Goal: Task Accomplishment & Management: Manage account settings

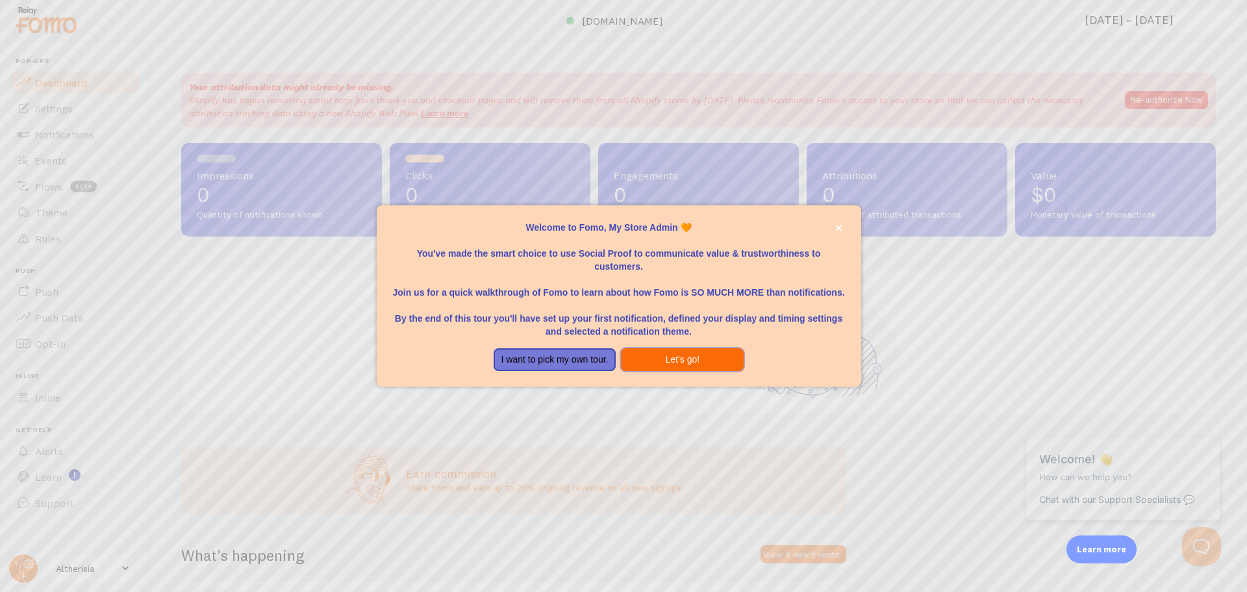
click at [714, 360] on button "Let's go!" at bounding box center [682, 359] width 123 height 23
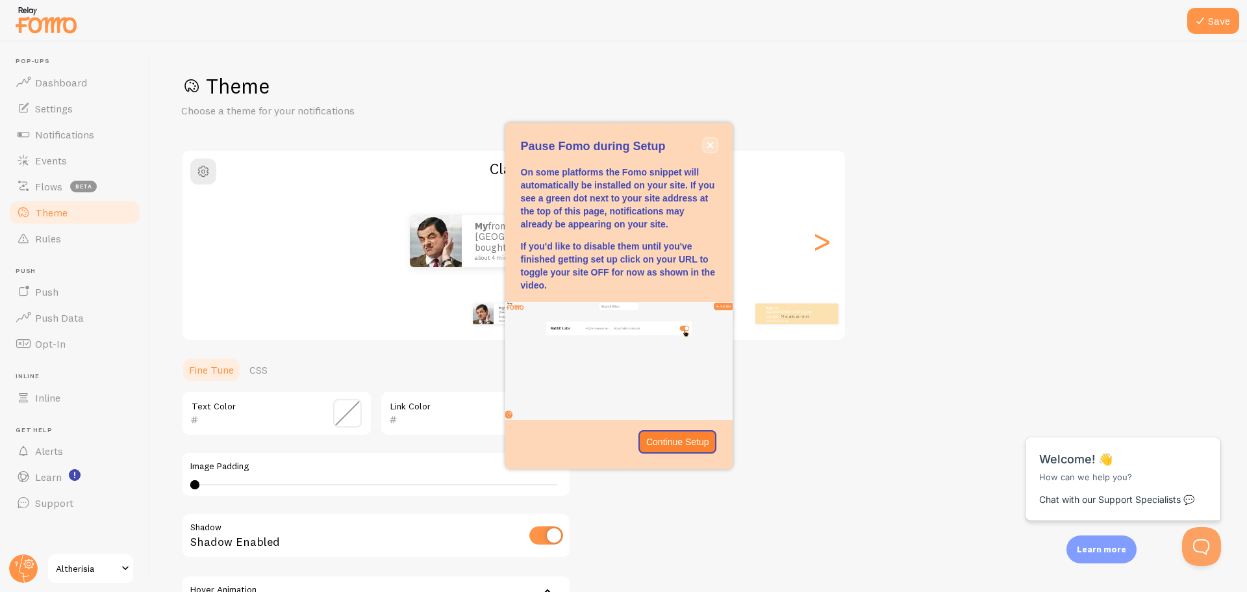
click at [709, 138] on button "close," at bounding box center [710, 145] width 14 height 14
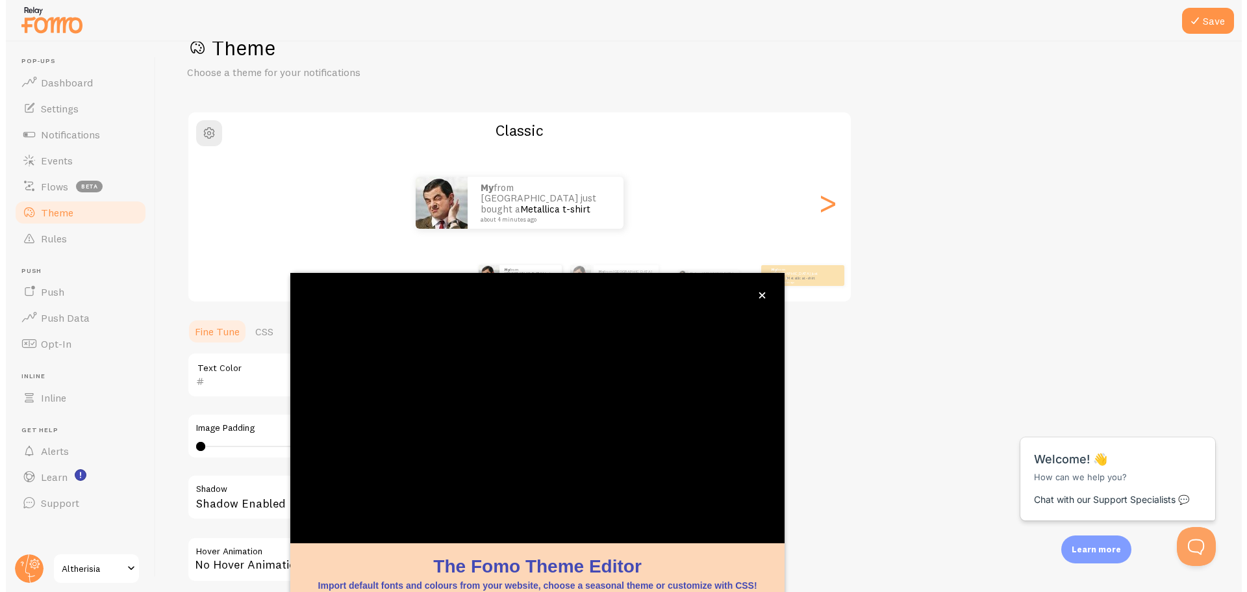
scroll to position [53, 0]
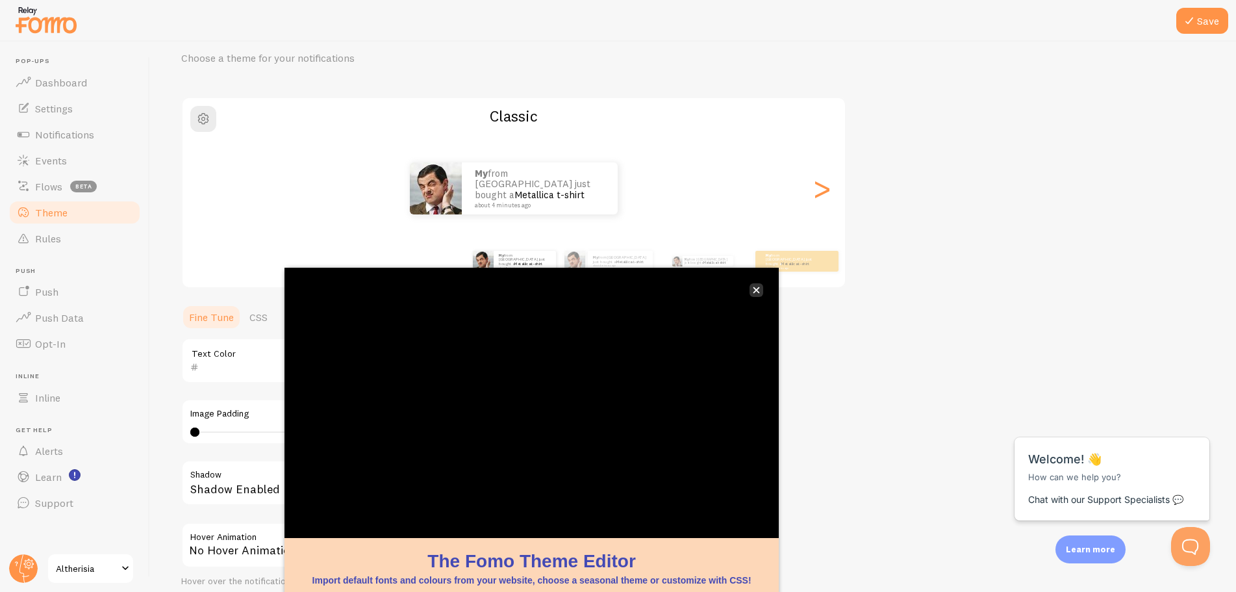
click at [755, 290] on icon "close," at bounding box center [756, 290] width 6 height 6
click at [755, 290] on icon "close," at bounding box center [756, 289] width 7 height 7
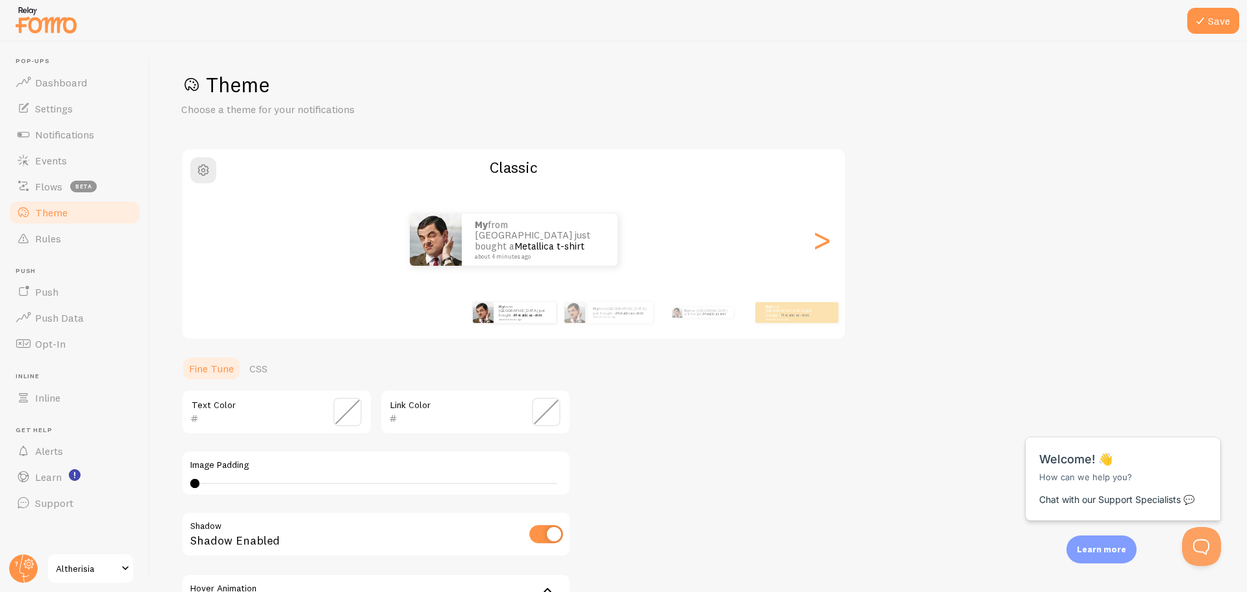
scroll to position [0, 0]
click at [814, 236] on div ">" at bounding box center [822, 241] width 16 height 94
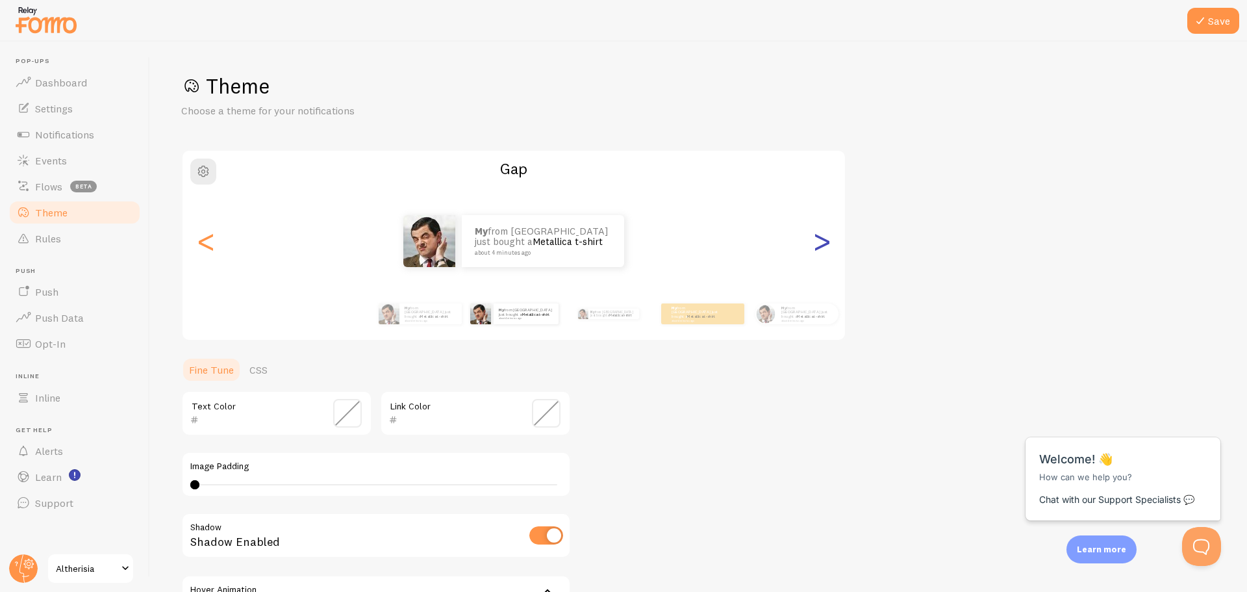
click at [814, 242] on div ">" at bounding box center [822, 241] width 16 height 94
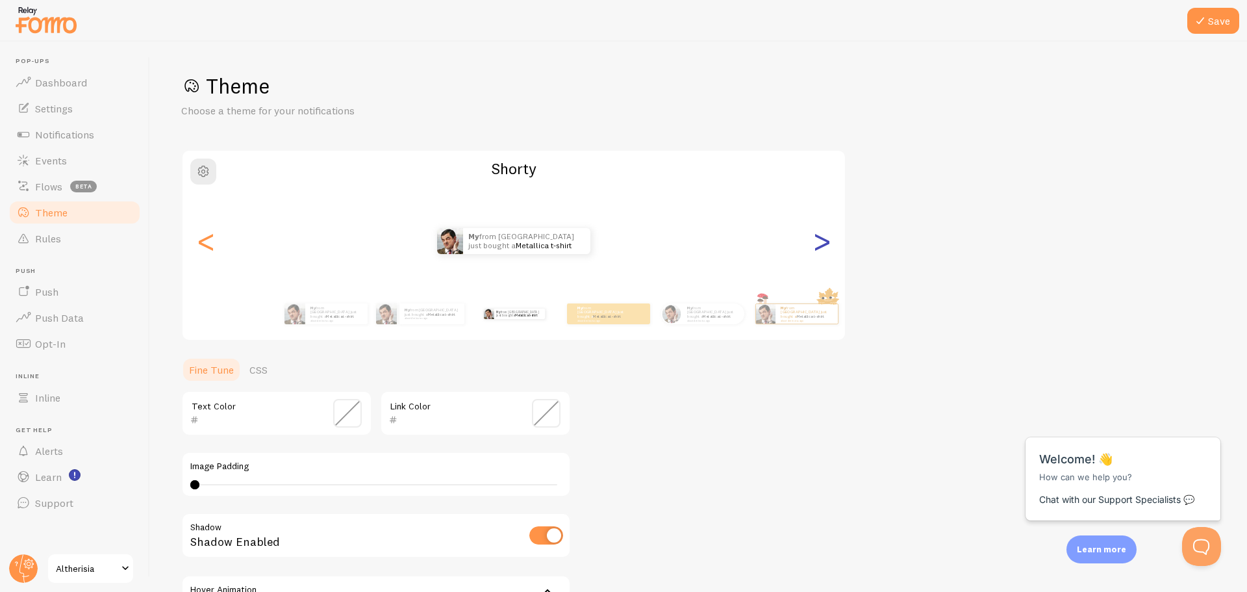
click at [814, 242] on div ">" at bounding box center [822, 241] width 16 height 94
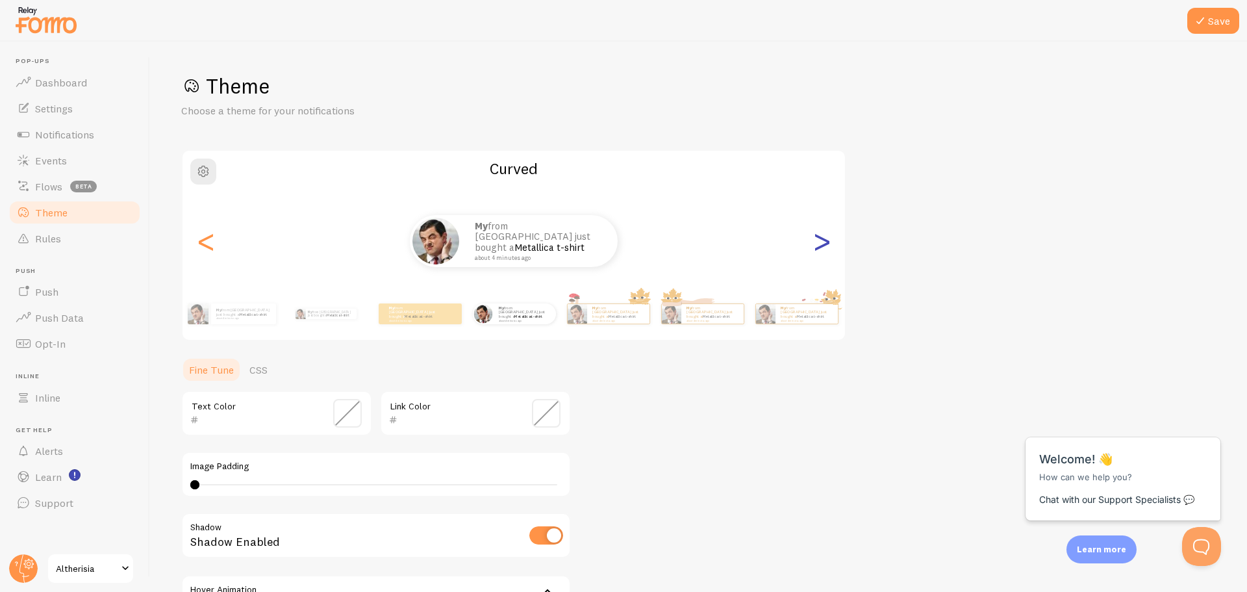
click at [814, 242] on div ">" at bounding box center [822, 241] width 16 height 94
type input "0"
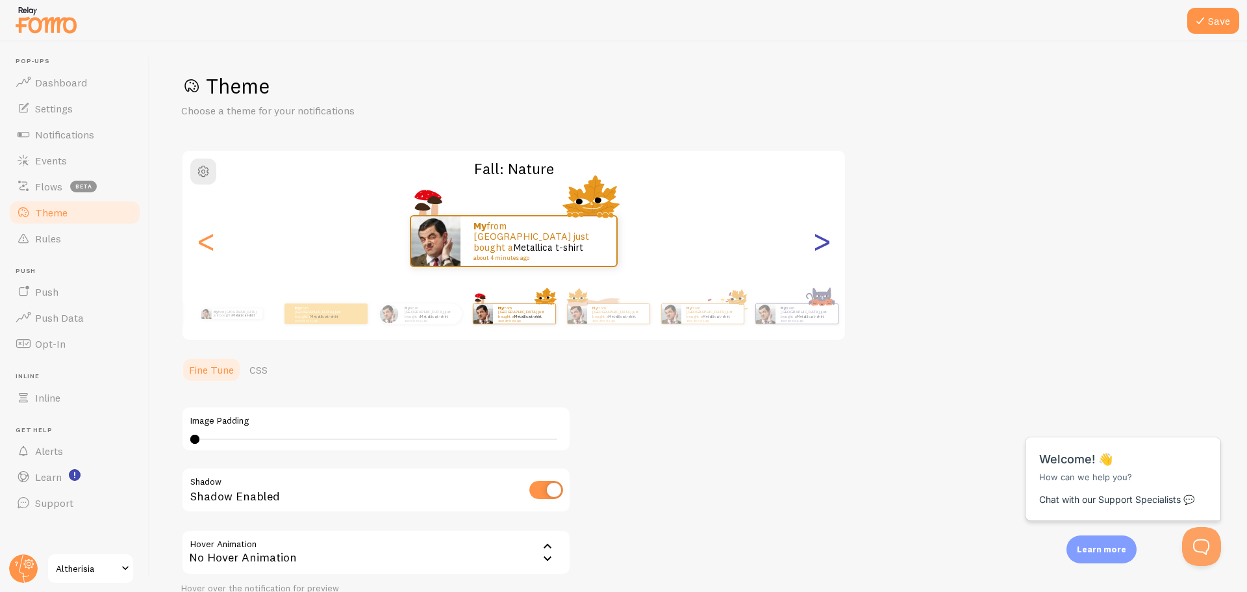
click at [814, 242] on div ">" at bounding box center [822, 241] width 16 height 94
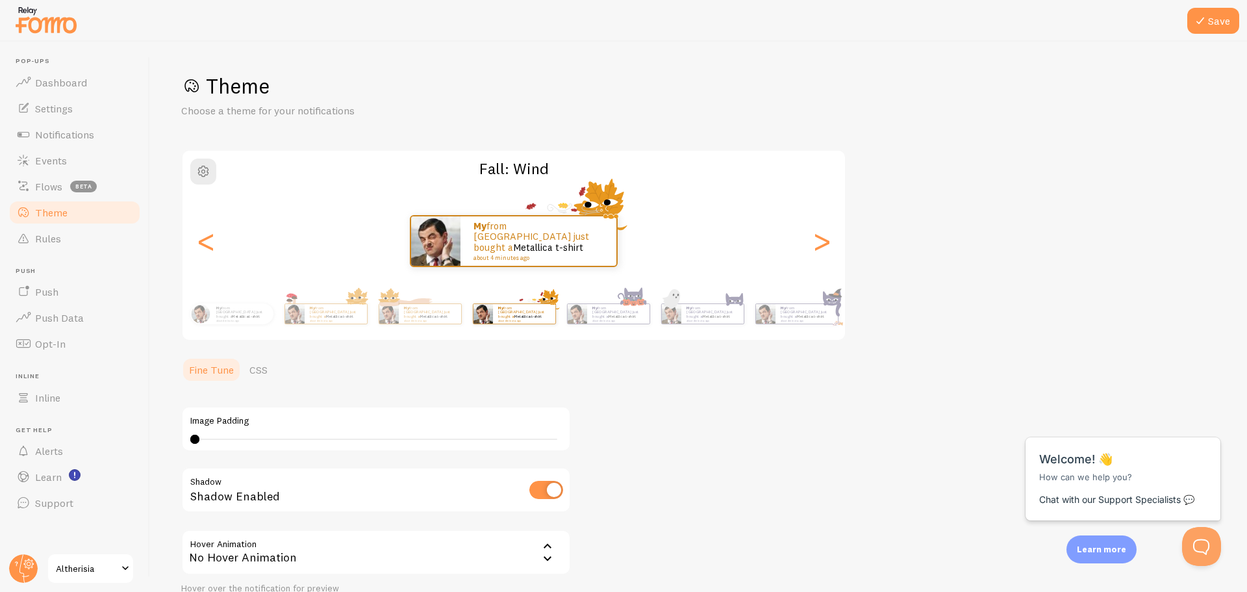
click at [692, 225] on div "My from United States just bought a Metallica t-shirt about 4 minutes ago" at bounding box center [514, 241] width 663 height 52
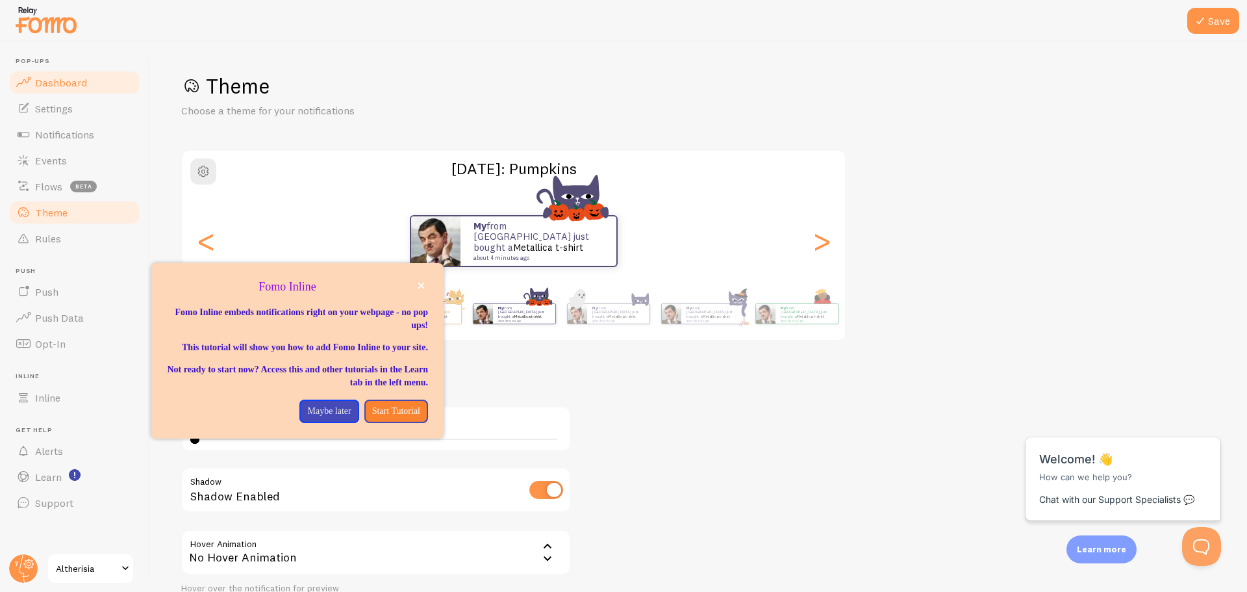
click at [47, 86] on span "Dashboard" at bounding box center [61, 82] width 52 height 13
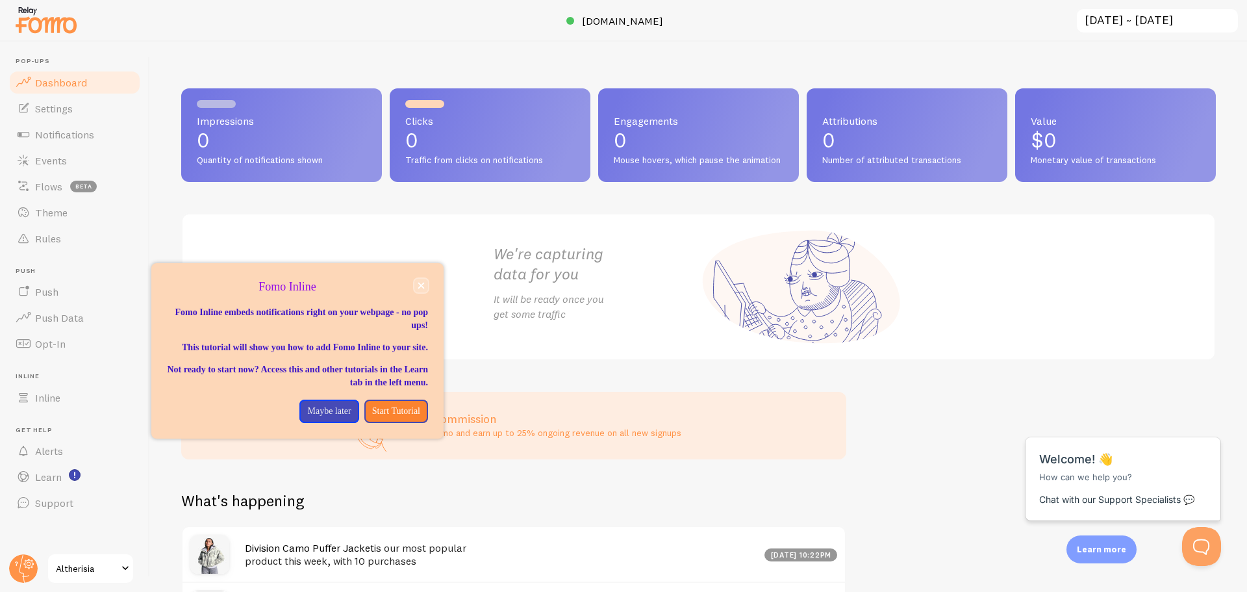
click at [424, 292] on button "close," at bounding box center [421, 286] width 14 height 14
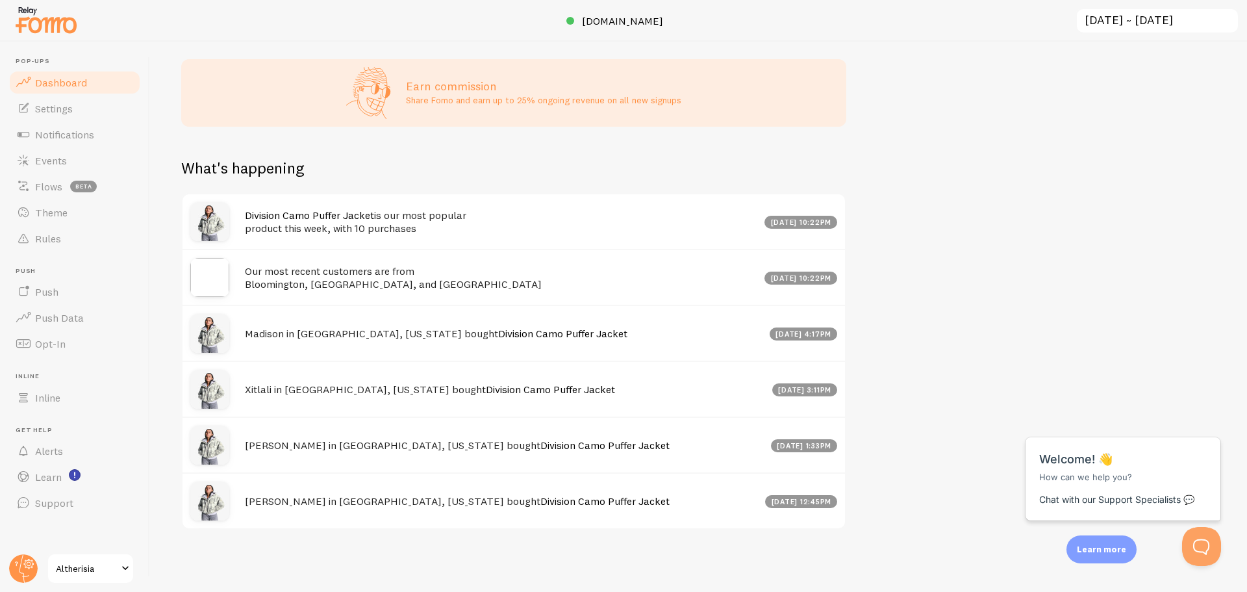
scroll to position [344, 0]
click at [279, 501] on h4 "Rajalakshmi in Sammamish, Washington bought Division Camo Puffer Jacket" at bounding box center [501, 501] width 512 height 14
drag, startPoint x: 368, startPoint y: 503, endPoint x: 519, endPoint y: 506, distance: 150.7
click at [509, 509] on div "Rajalakshmi in Sammamish, Washington bought Division Camo Puffer Jacket Sep 28t…" at bounding box center [514, 500] width 663 height 56
drag, startPoint x: 520, startPoint y: 506, endPoint x: 616, endPoint y: 508, distance: 95.5
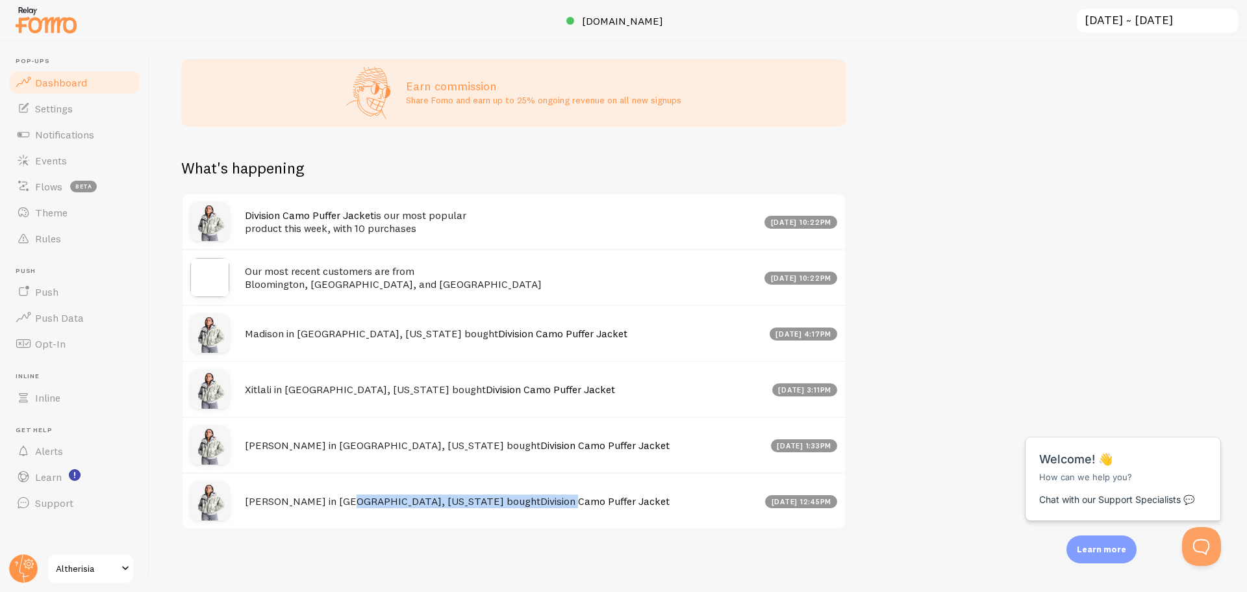
click at [540, 506] on link "Division Camo Puffer Jacket" at bounding box center [604, 500] width 129 height 13
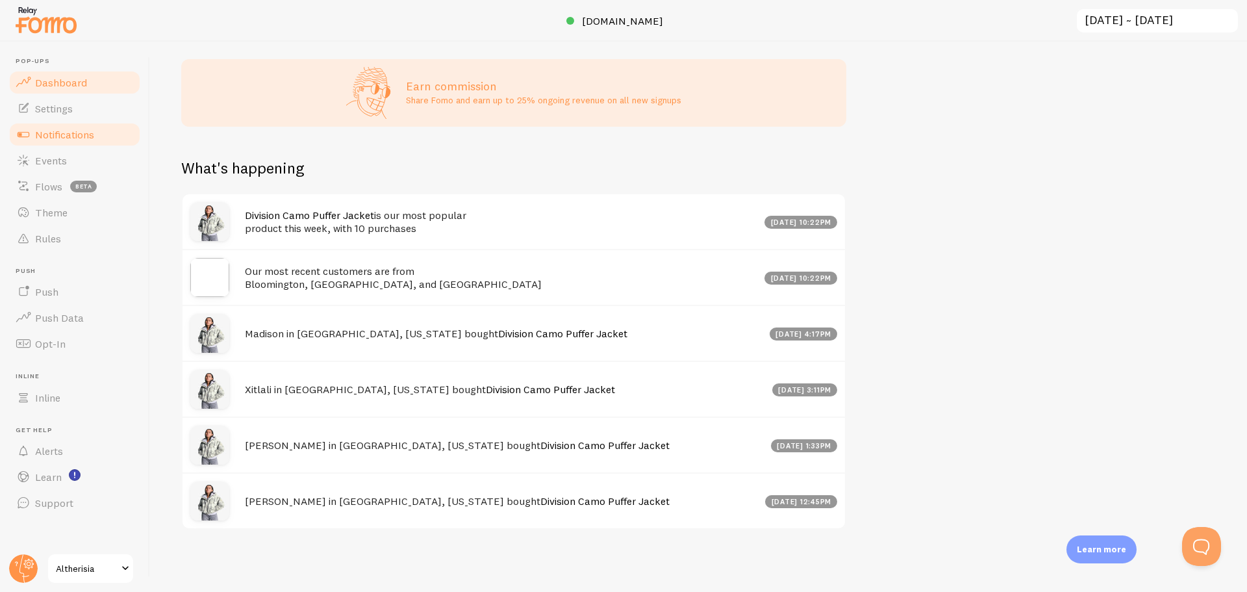
click at [60, 133] on span "Notifications" at bounding box center [64, 134] width 59 height 13
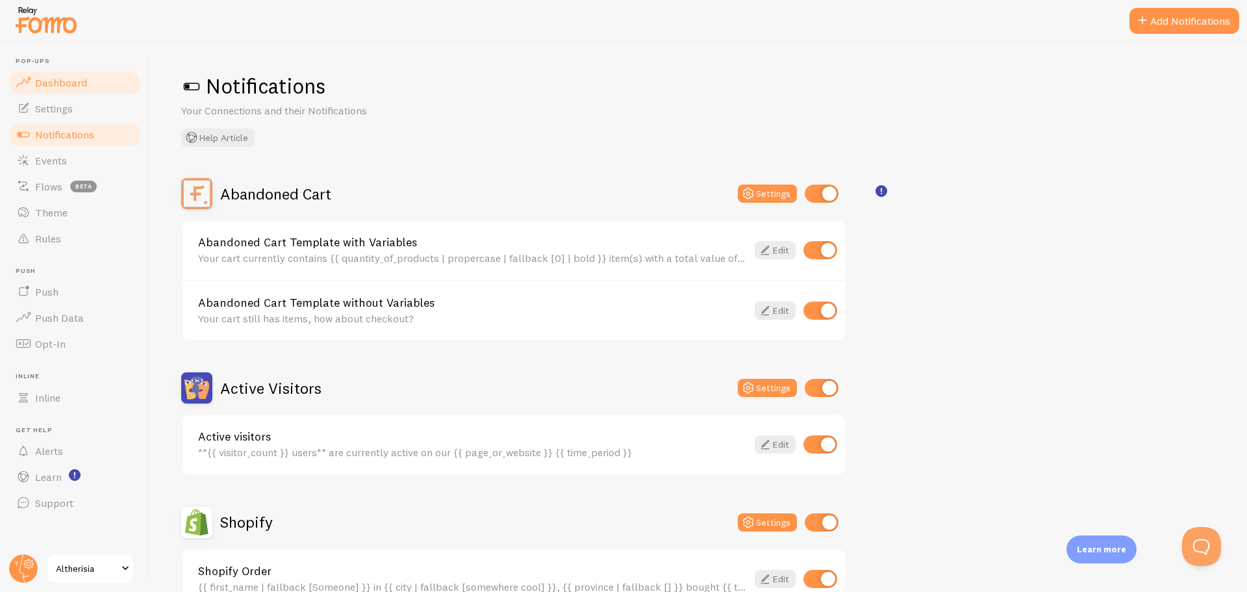
click at [71, 83] on span "Dashboard" at bounding box center [61, 82] width 52 height 13
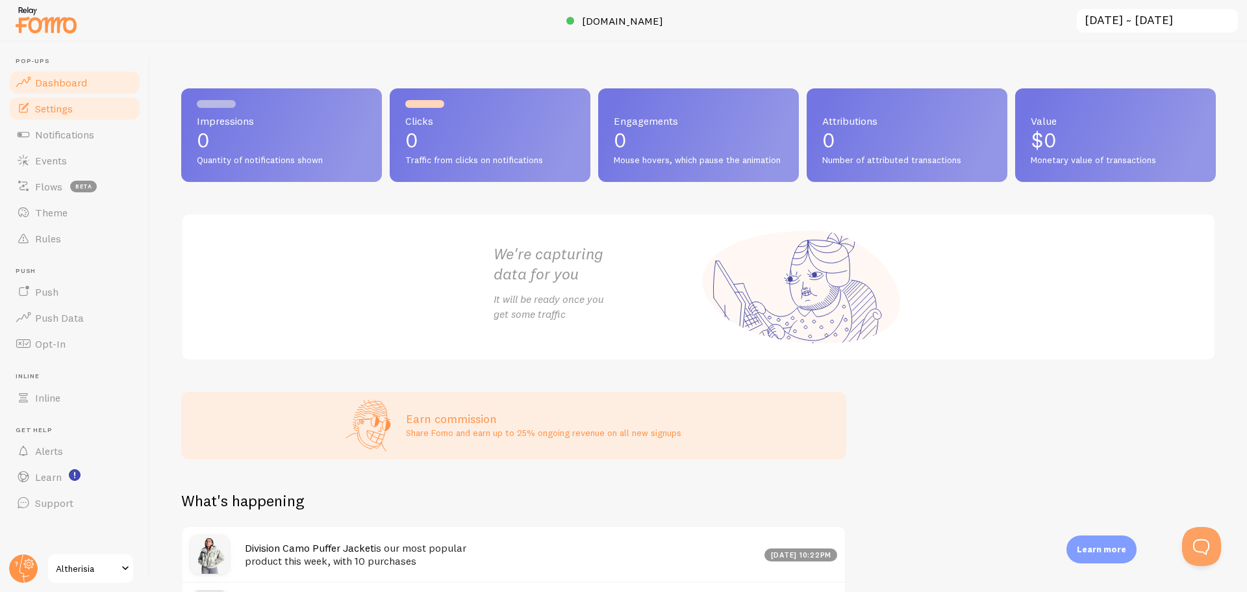
click at [77, 116] on link "Settings" at bounding box center [75, 108] width 134 height 26
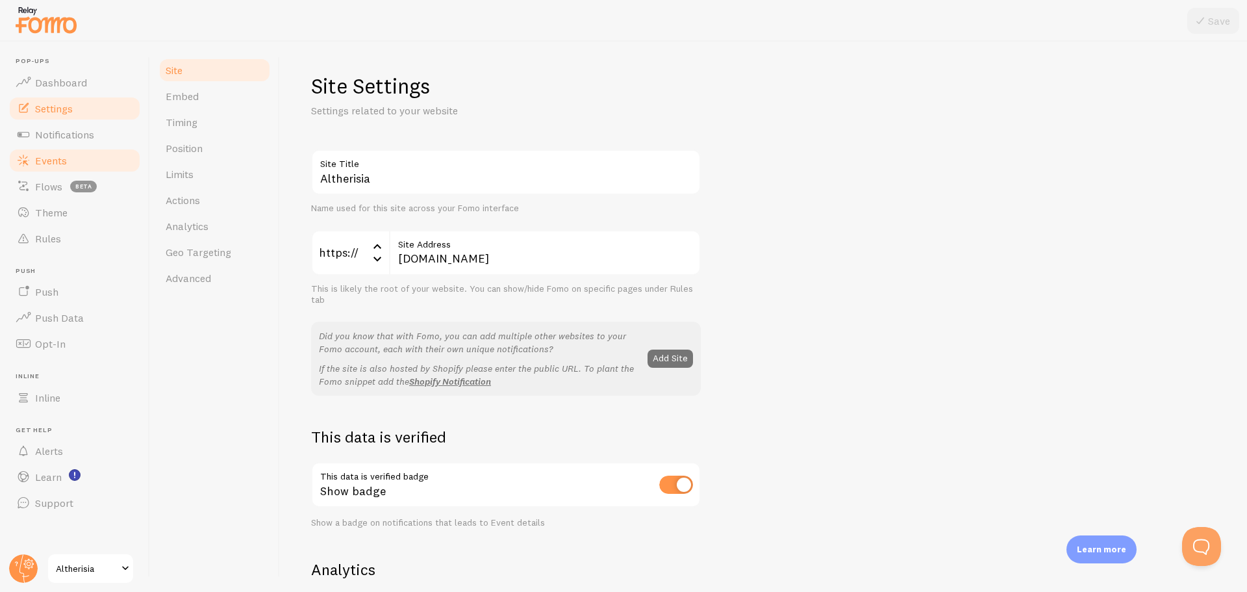
click at [79, 157] on link "Events" at bounding box center [75, 160] width 134 height 26
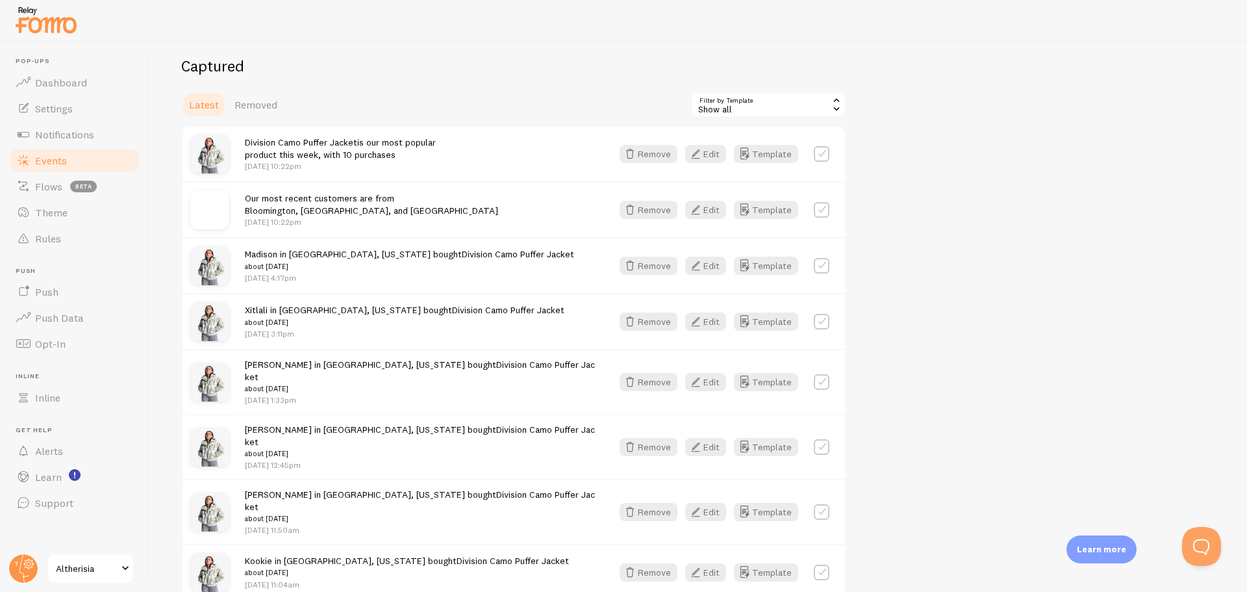
scroll to position [325, 0]
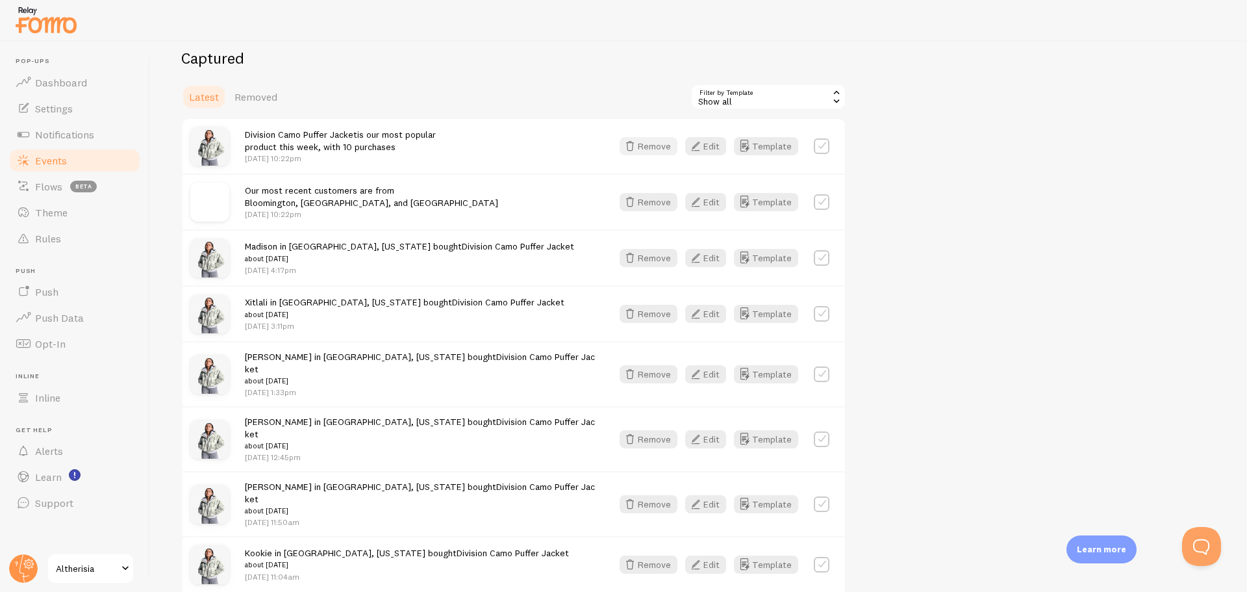
click at [656, 142] on button "Remove" at bounding box center [649, 146] width 58 height 18
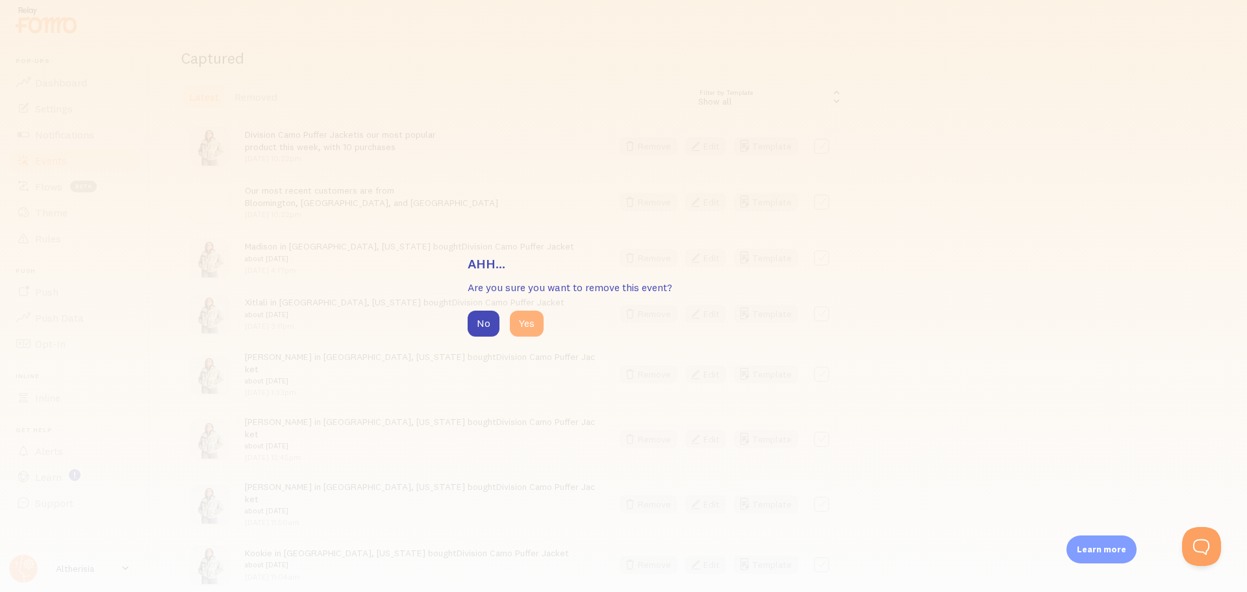
click at [534, 322] on button "Yes" at bounding box center [527, 323] width 34 height 26
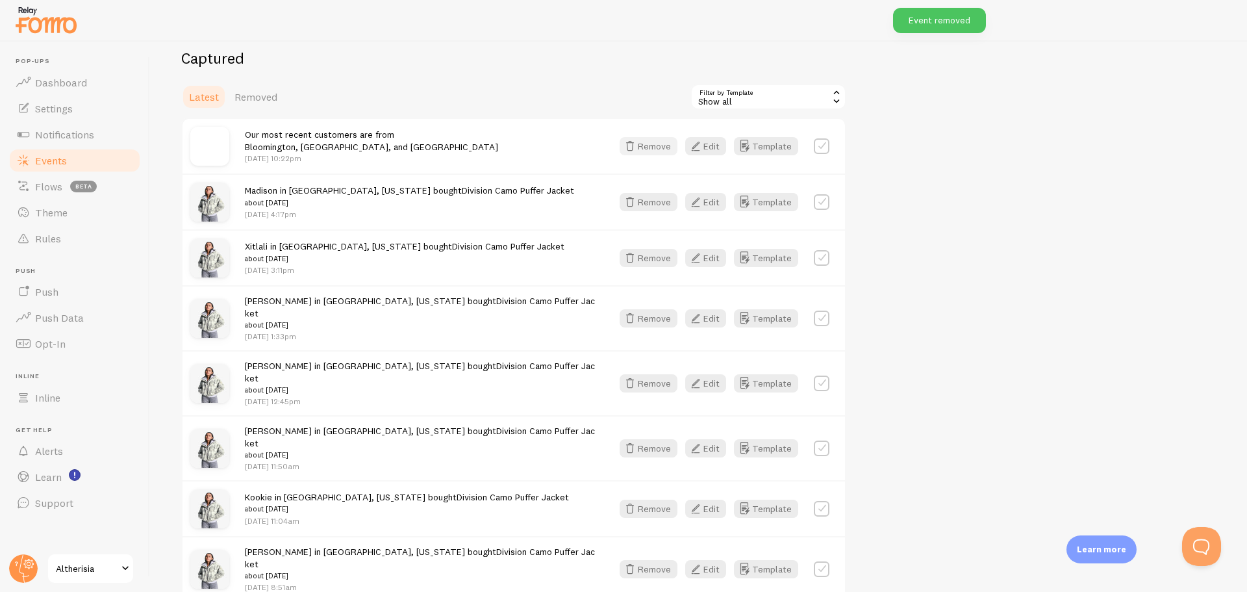
click at [640, 149] on button "Remove" at bounding box center [649, 146] width 58 height 18
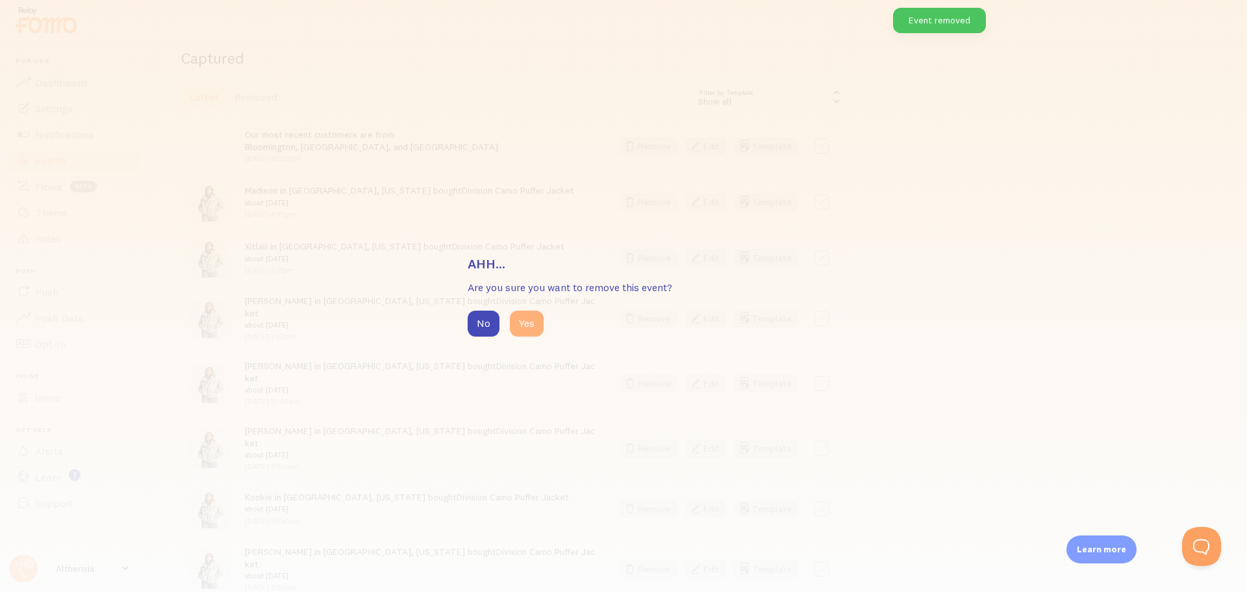
click at [523, 323] on button "Yes" at bounding box center [527, 323] width 34 height 26
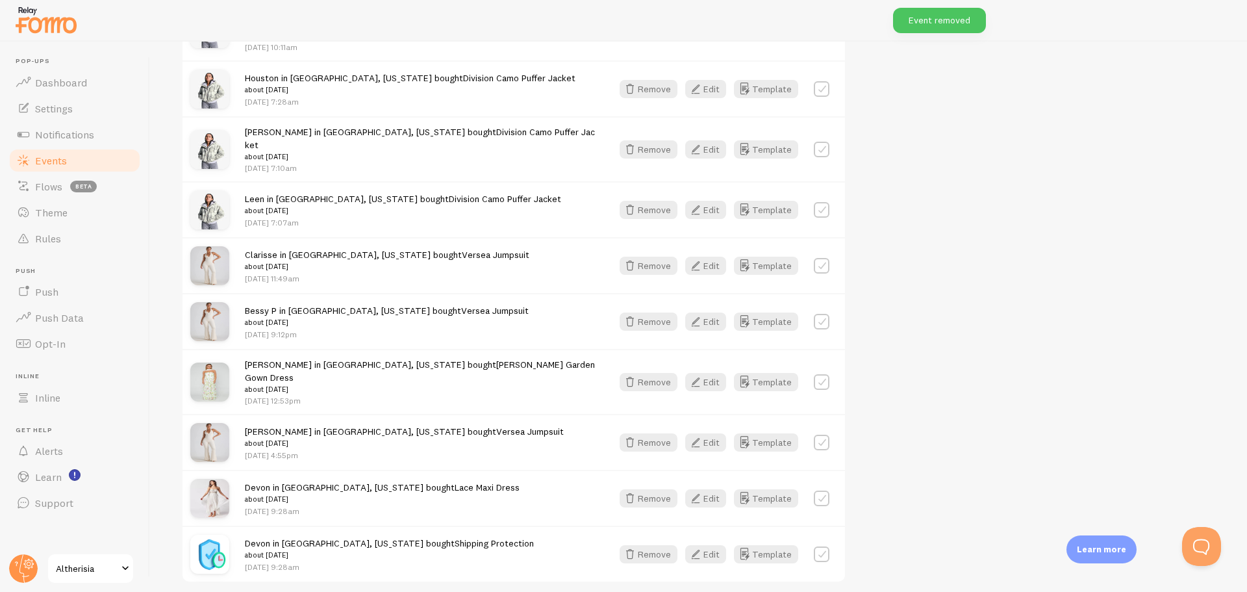
scroll to position [1535, 0]
click at [657, 487] on button "Remove" at bounding box center [649, 496] width 58 height 18
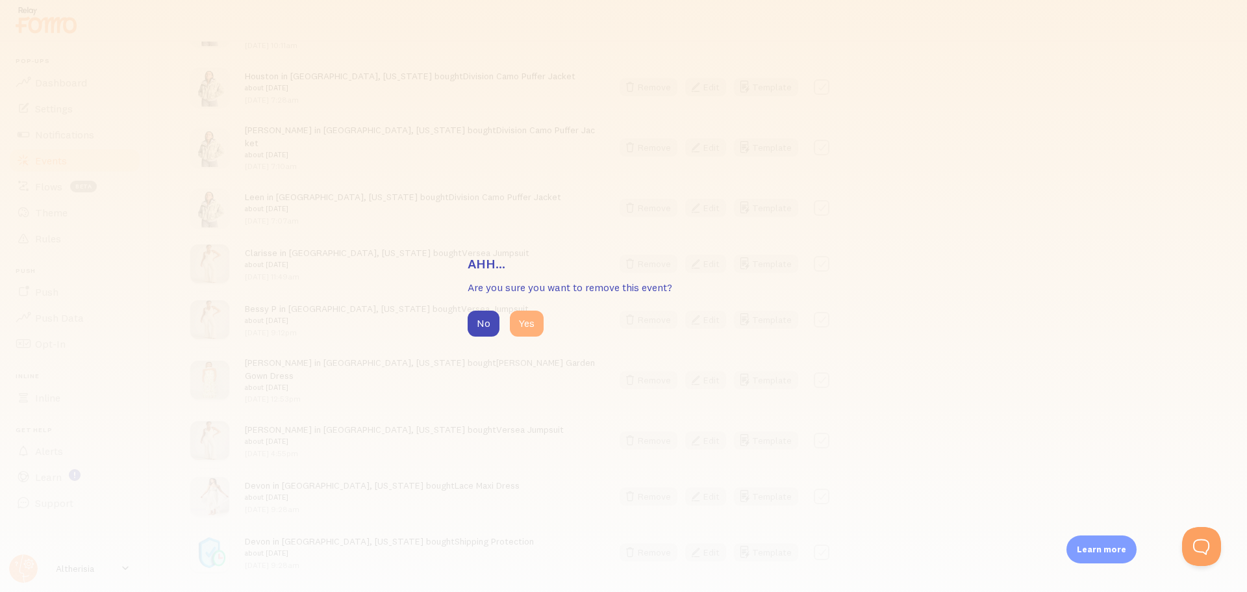
click at [527, 320] on button "Yes" at bounding box center [527, 323] width 34 height 26
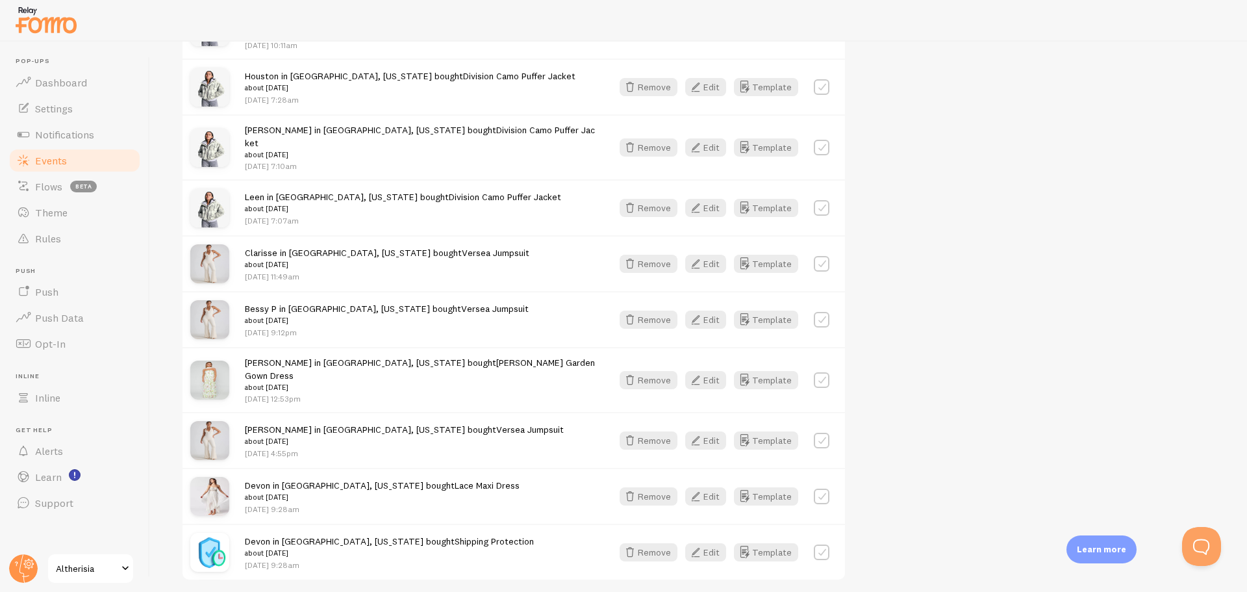
scroll to position [1480, 0]
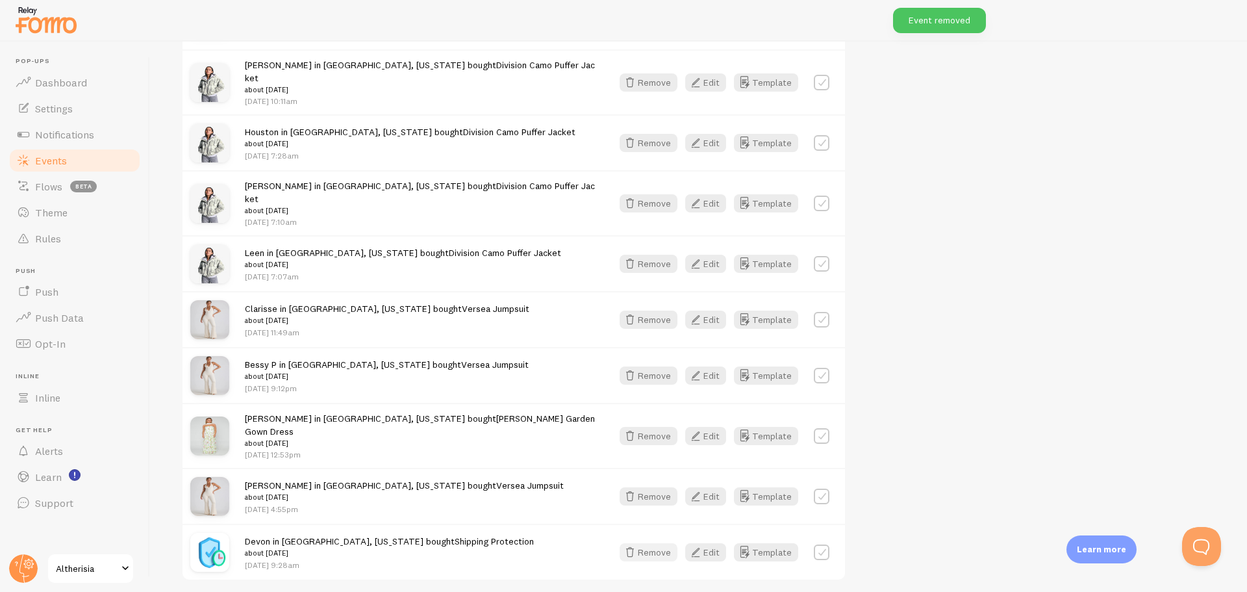
click at [660, 543] on button "Remove" at bounding box center [649, 552] width 58 height 18
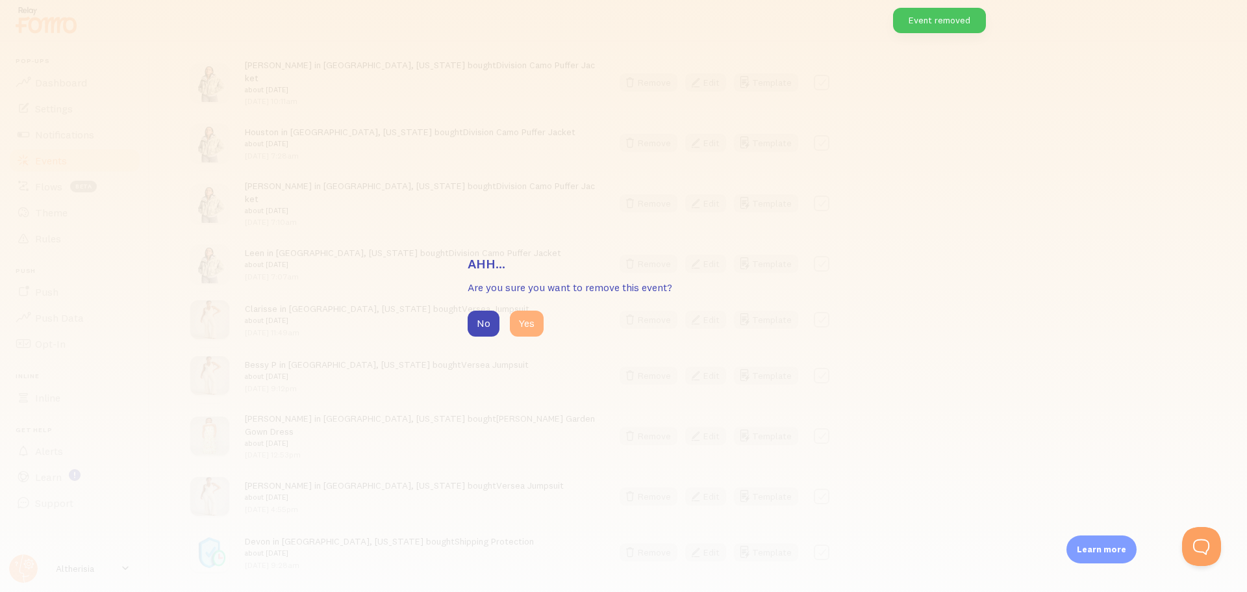
click at [528, 328] on button "Yes" at bounding box center [527, 323] width 34 height 26
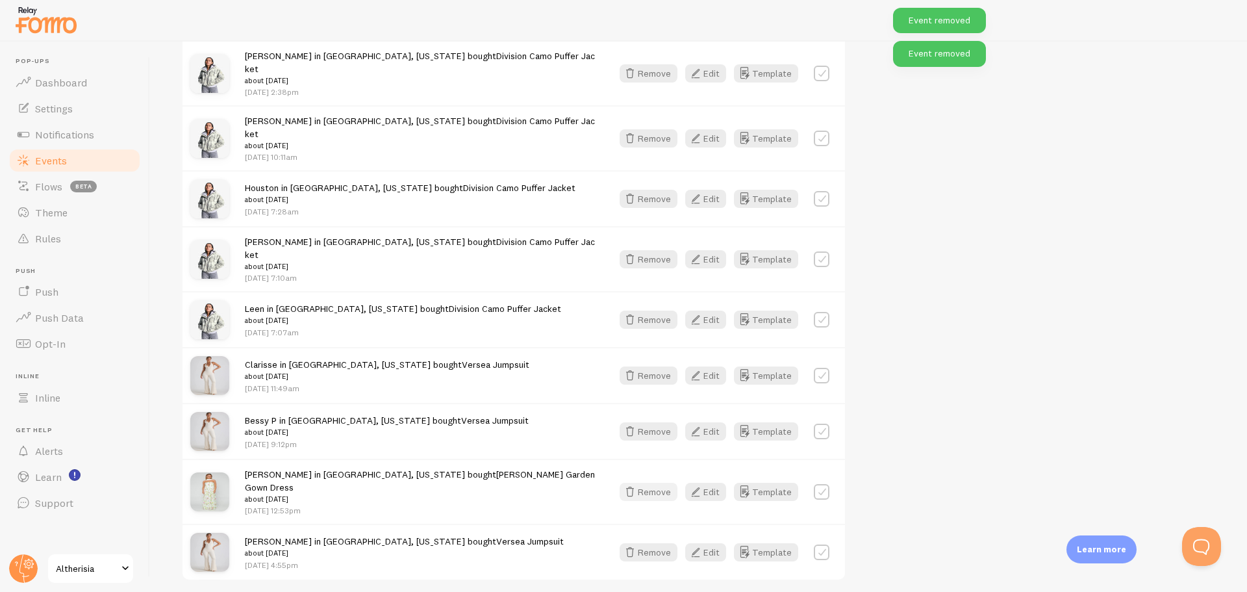
click at [653, 483] on button "Remove" at bounding box center [649, 492] width 58 height 18
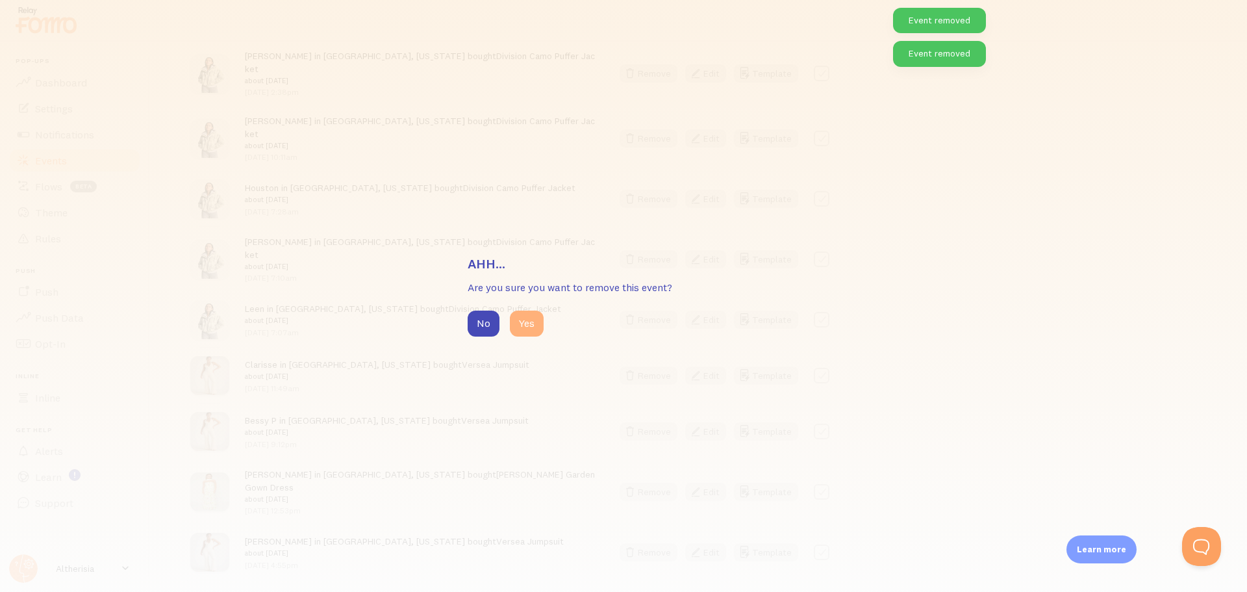
click at [527, 325] on button "Yes" at bounding box center [527, 323] width 34 height 26
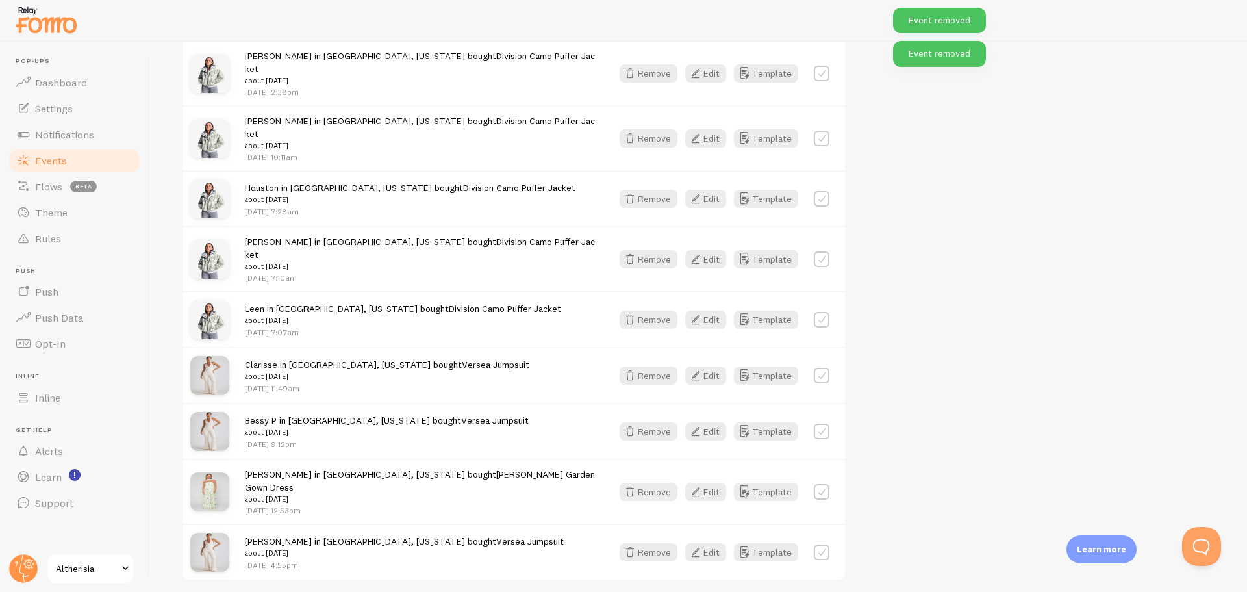
scroll to position [1368, 0]
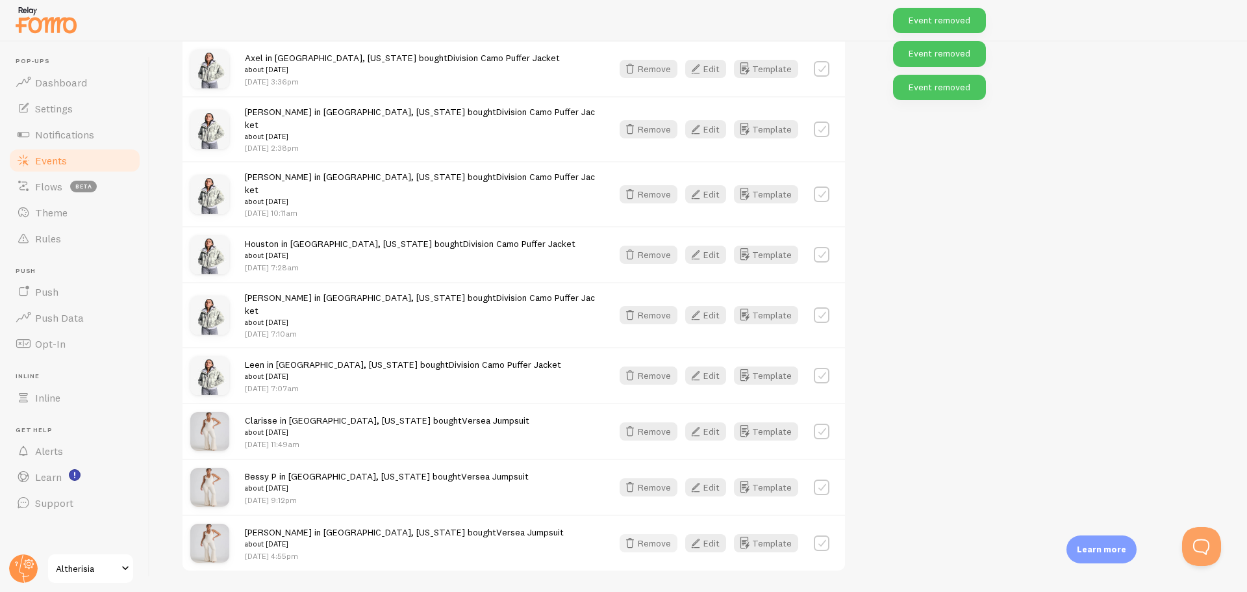
click at [669, 534] on button "Remove" at bounding box center [649, 543] width 58 height 18
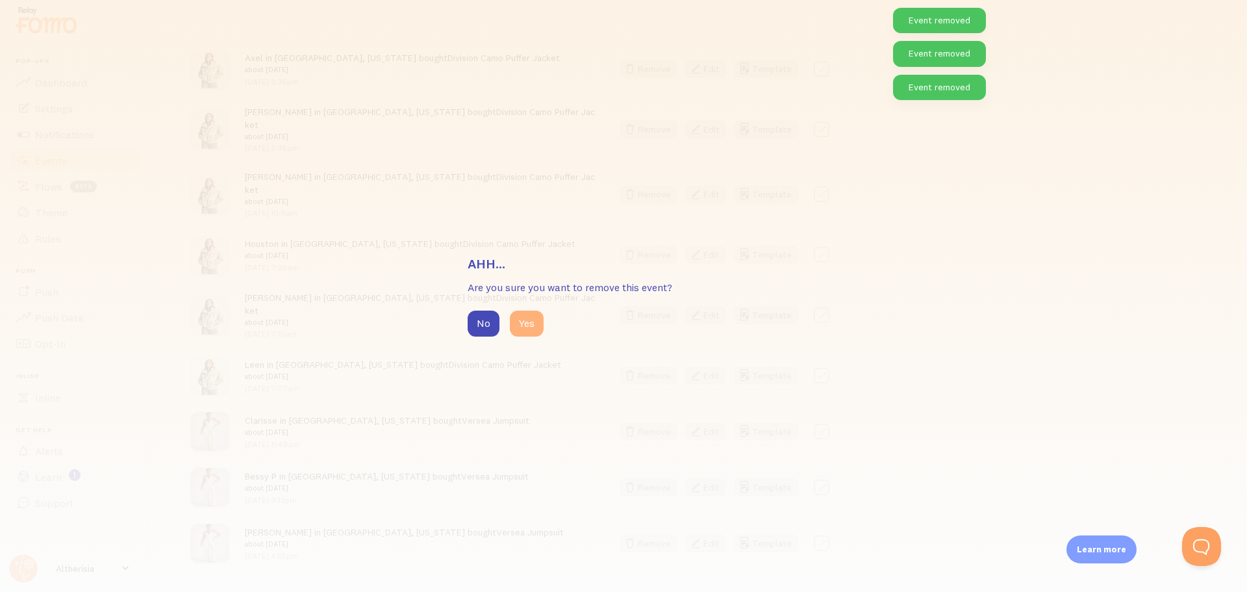
click at [519, 329] on button "Yes" at bounding box center [527, 323] width 34 height 26
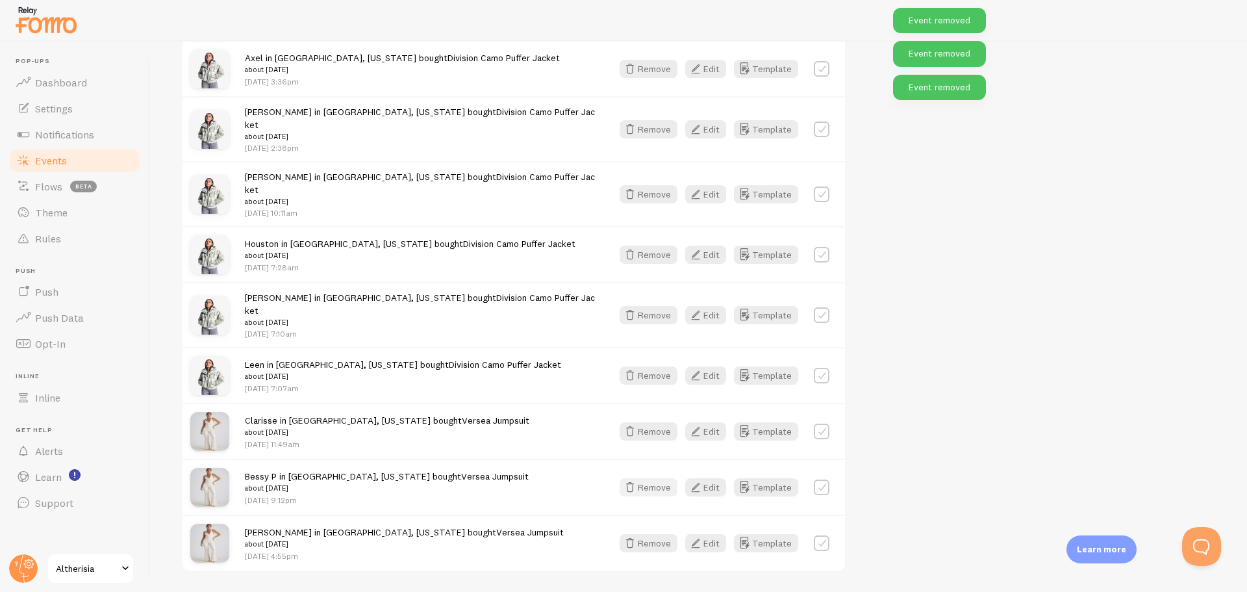
scroll to position [1312, 0]
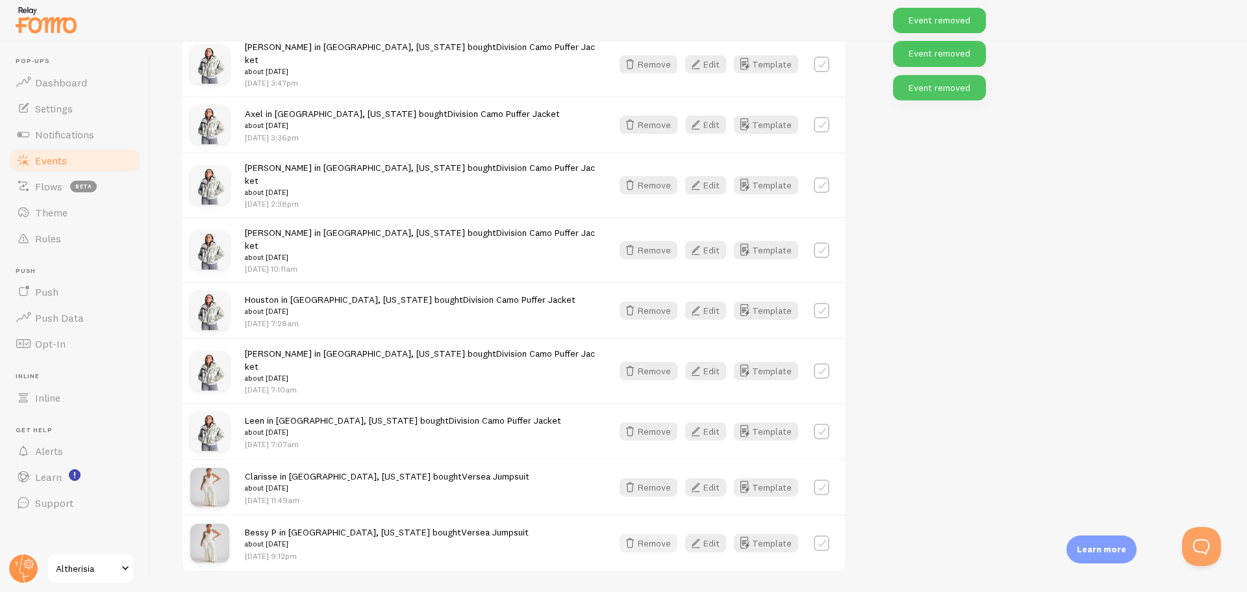
click at [660, 534] on button "Remove" at bounding box center [649, 543] width 58 height 18
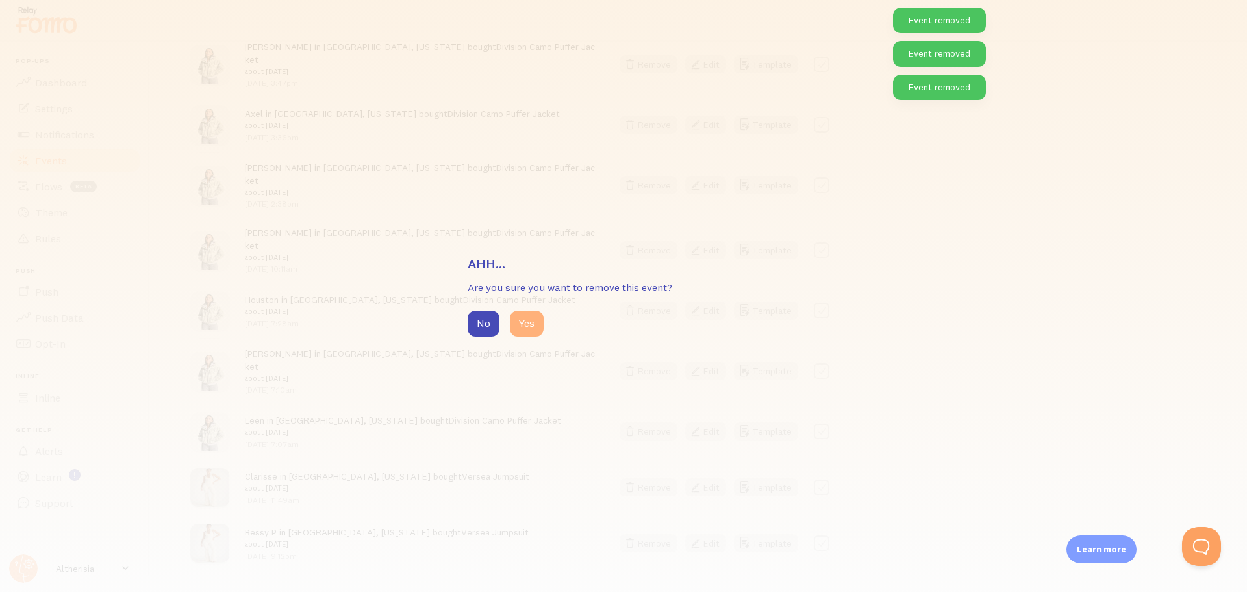
click at [535, 323] on button "Yes" at bounding box center [527, 323] width 34 height 26
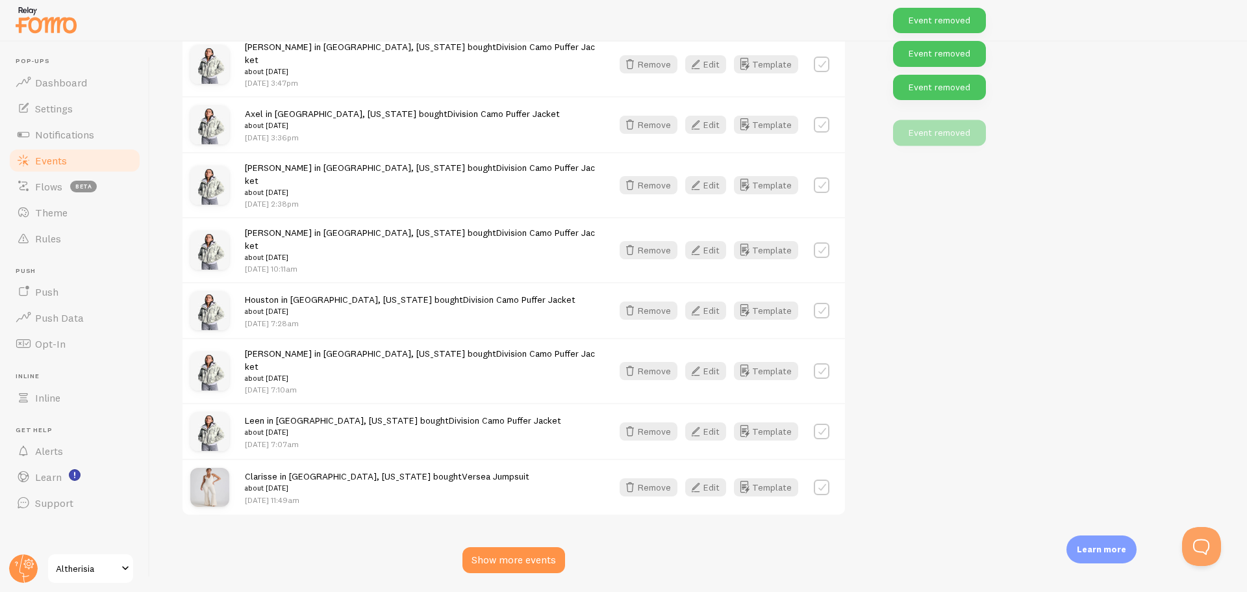
scroll to position [1256, 0]
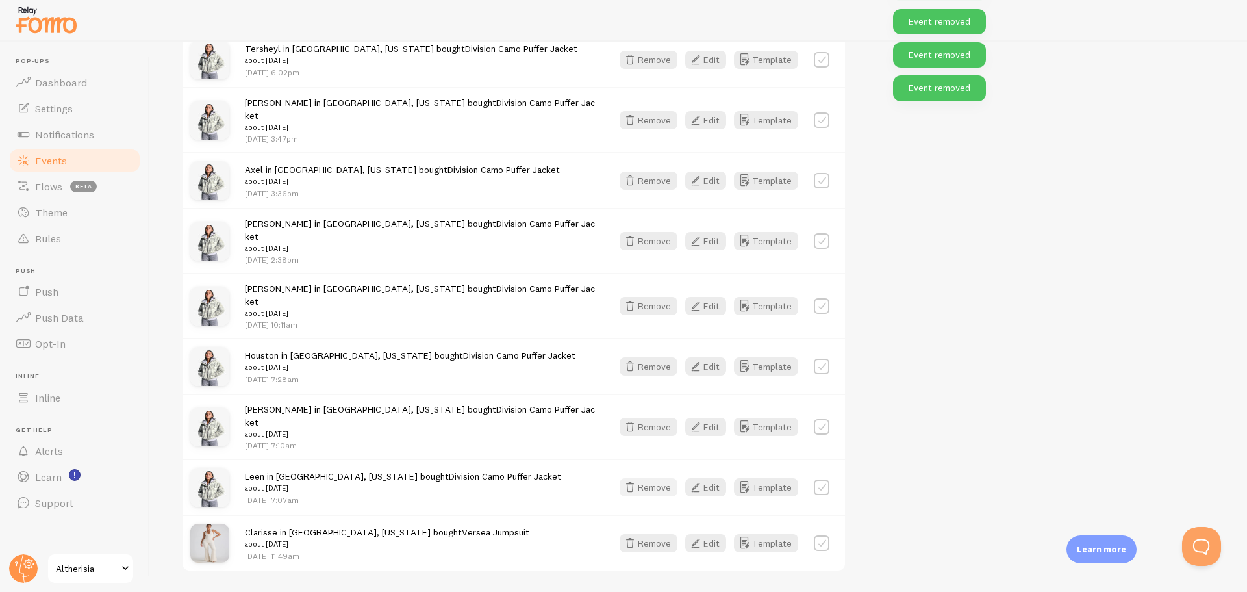
click at [651, 478] on button "Remove" at bounding box center [649, 487] width 58 height 18
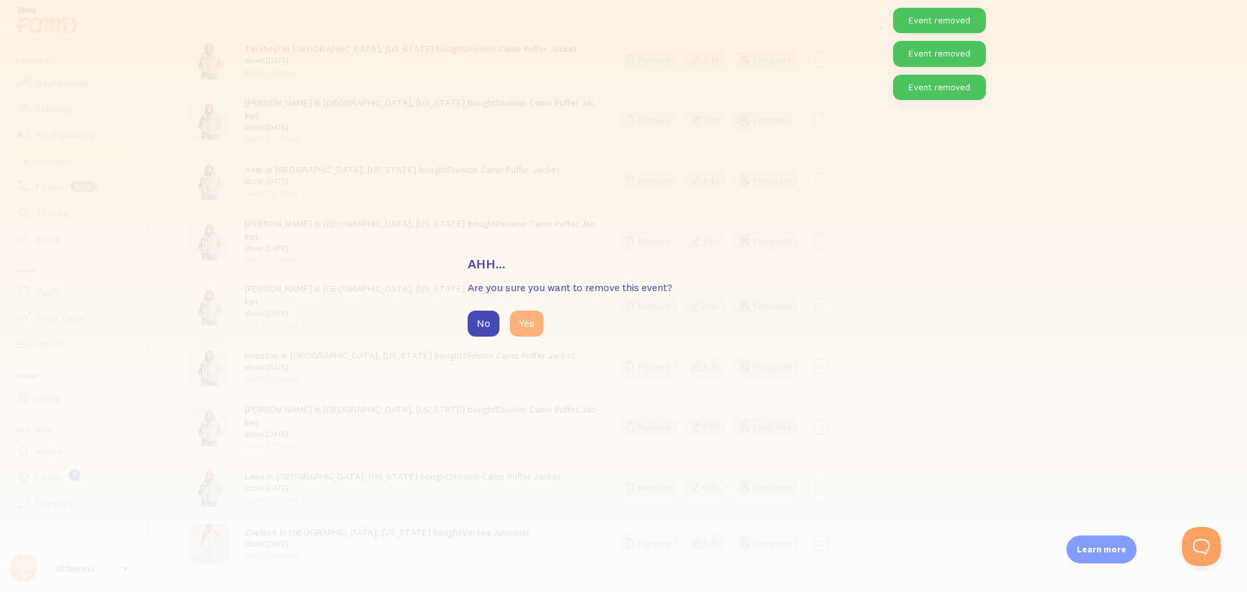
click at [533, 323] on button "Yes" at bounding box center [527, 323] width 34 height 26
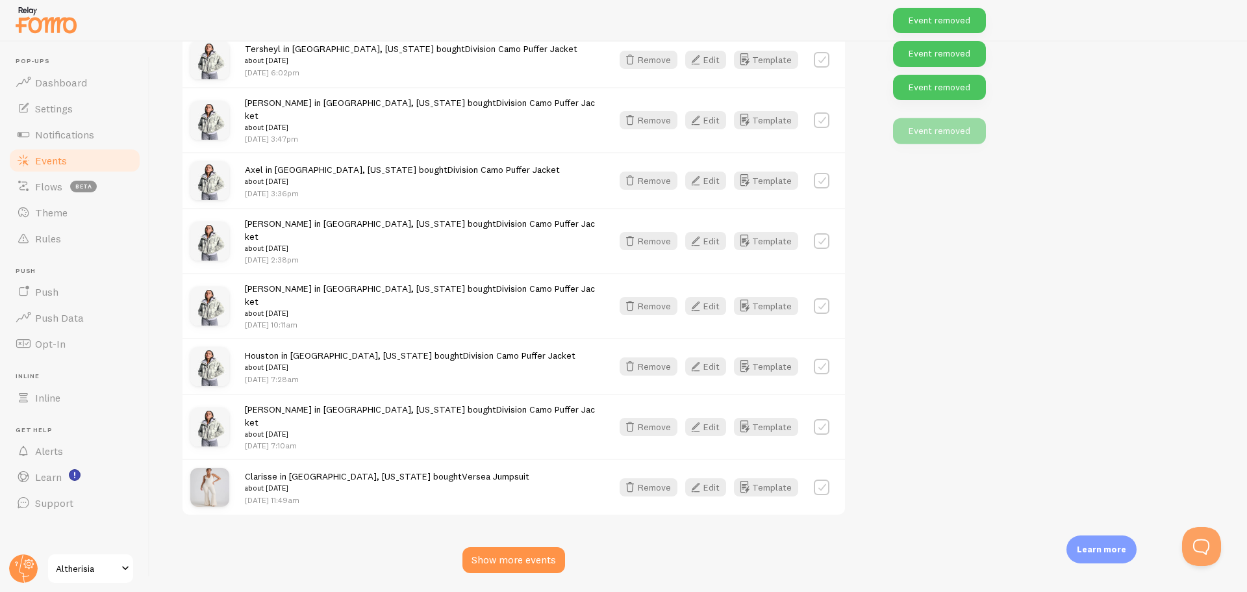
scroll to position [1200, 0]
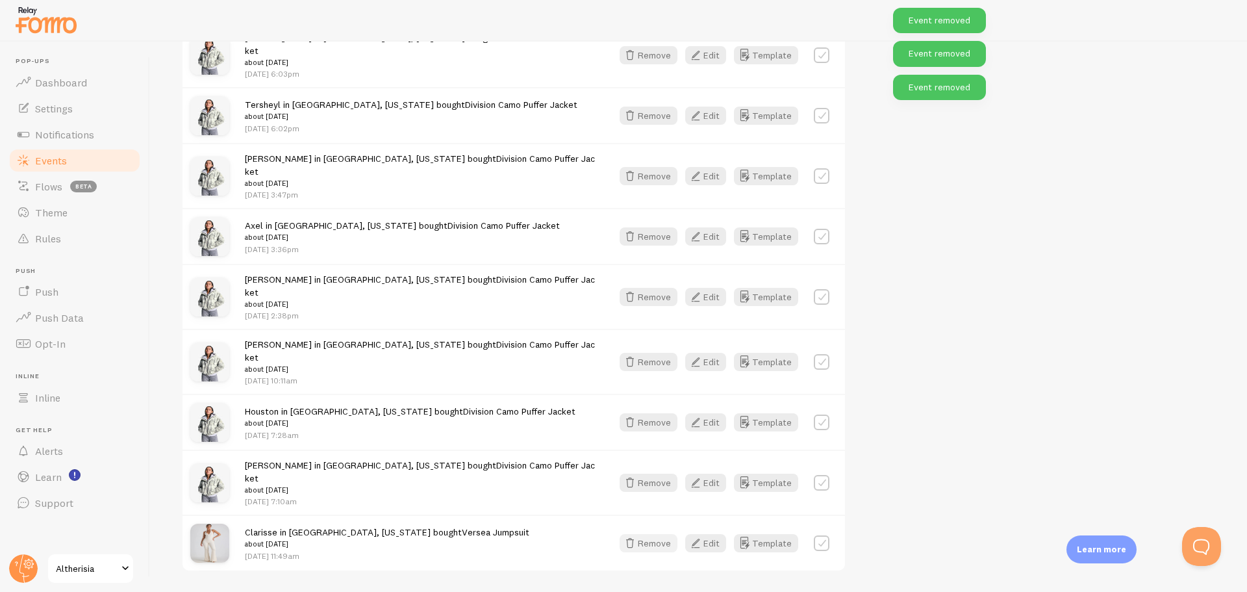
click at [653, 534] on button "Remove" at bounding box center [649, 543] width 58 height 18
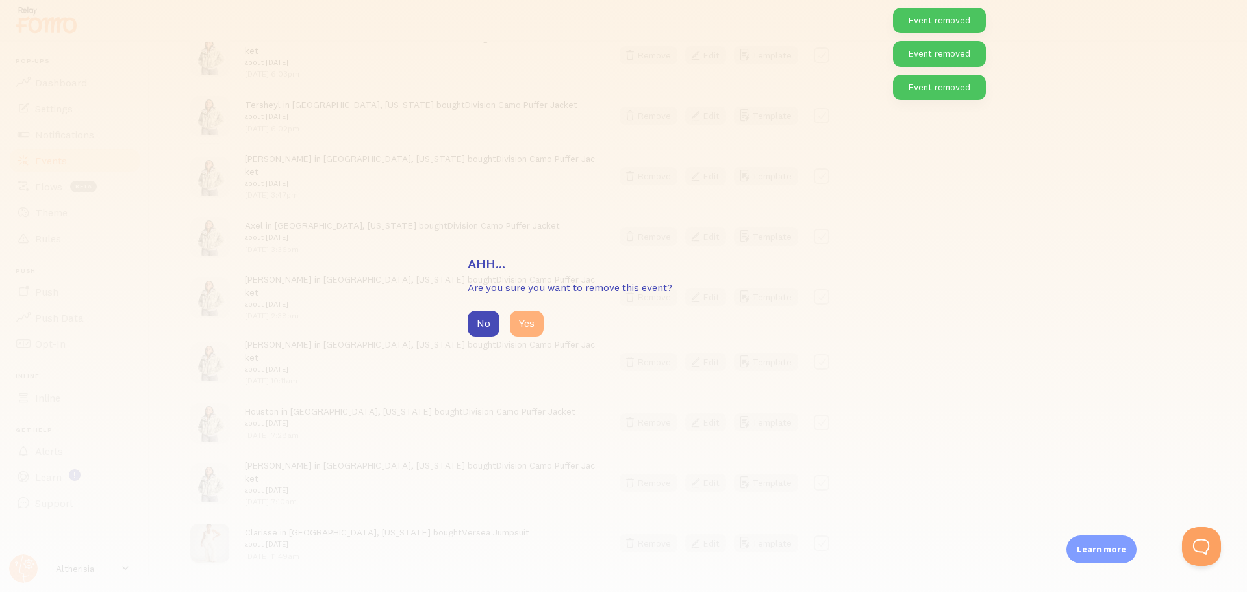
click at [531, 329] on button "Yes" at bounding box center [527, 323] width 34 height 26
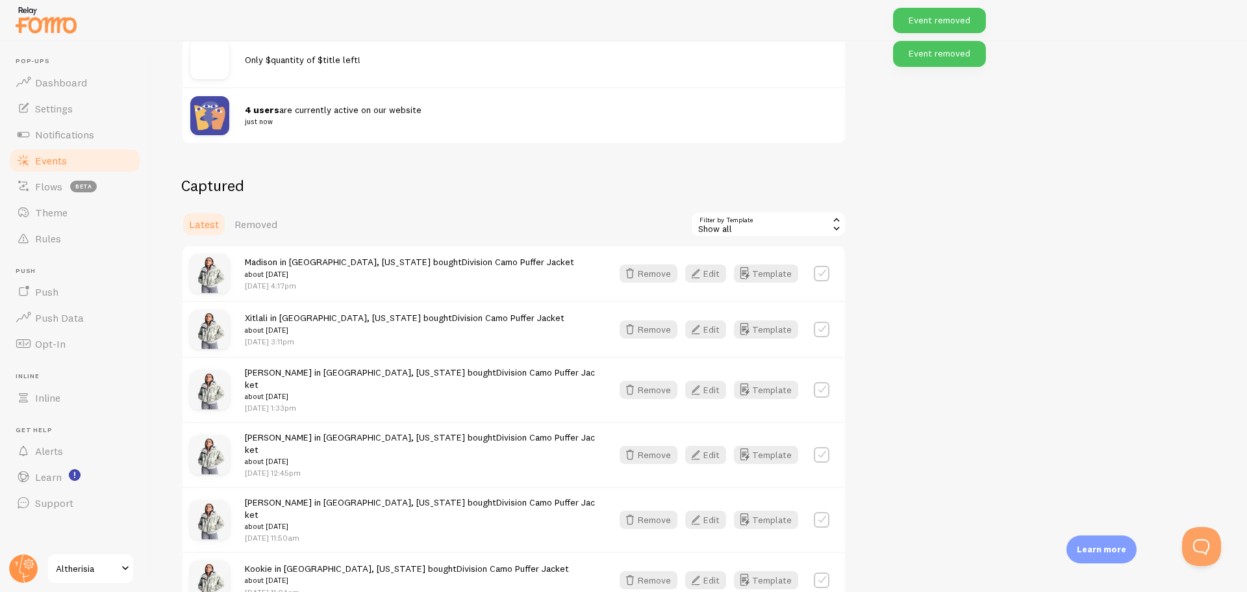
scroll to position [170, 0]
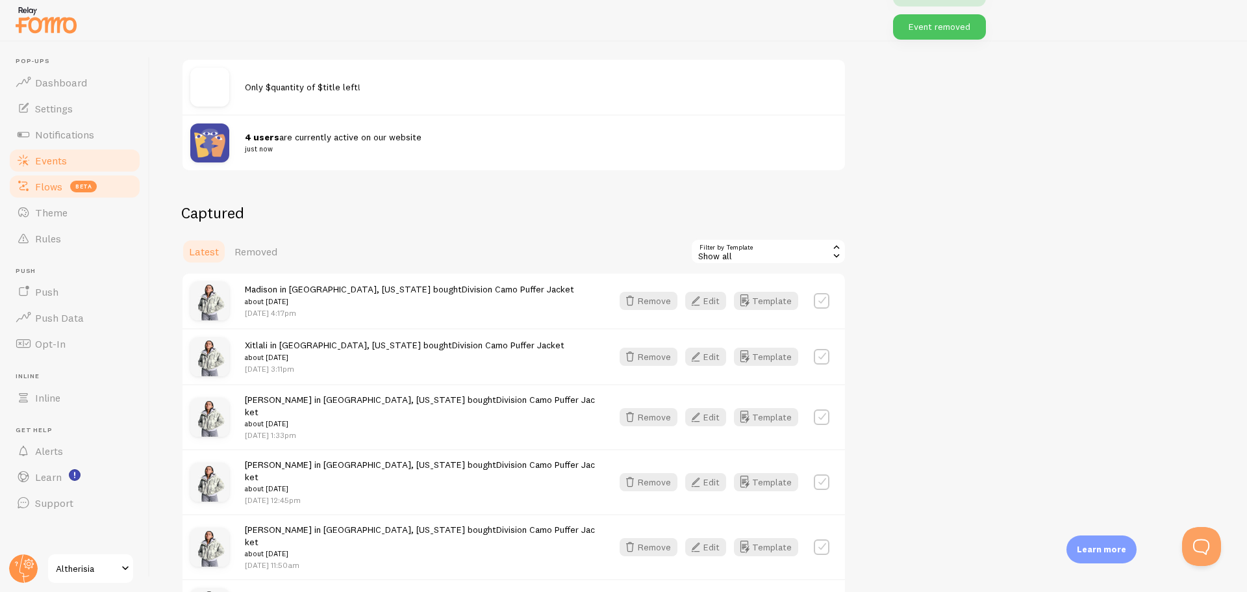
click at [38, 185] on span "Flows" at bounding box center [48, 186] width 27 height 13
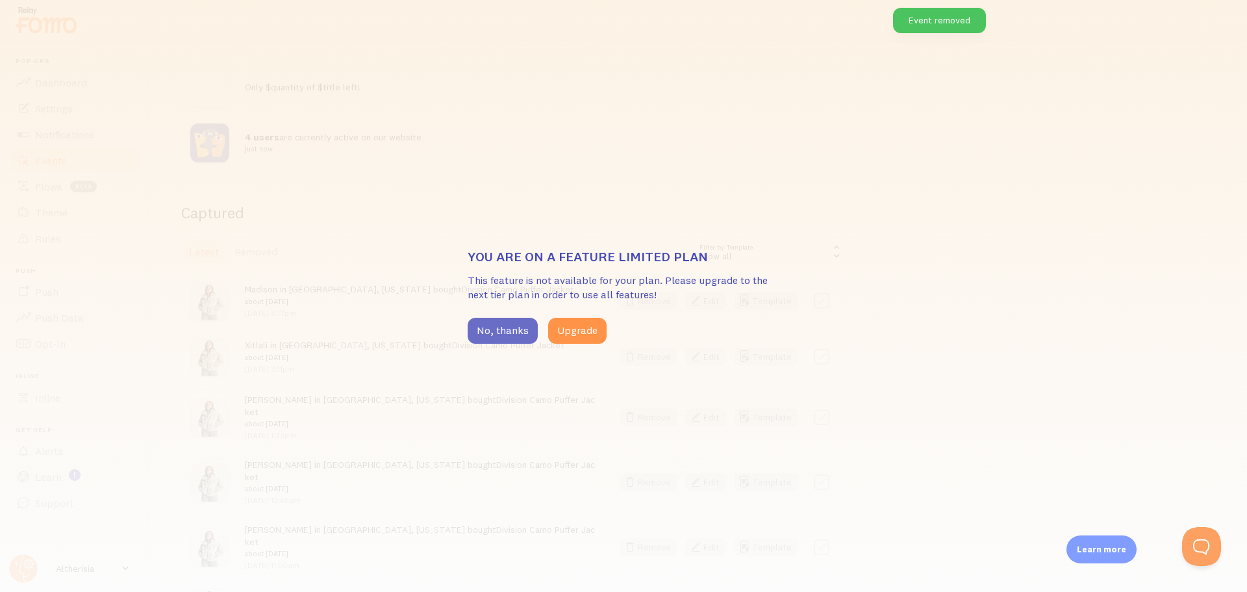
click at [513, 330] on button "No, thanks" at bounding box center [503, 331] width 70 height 26
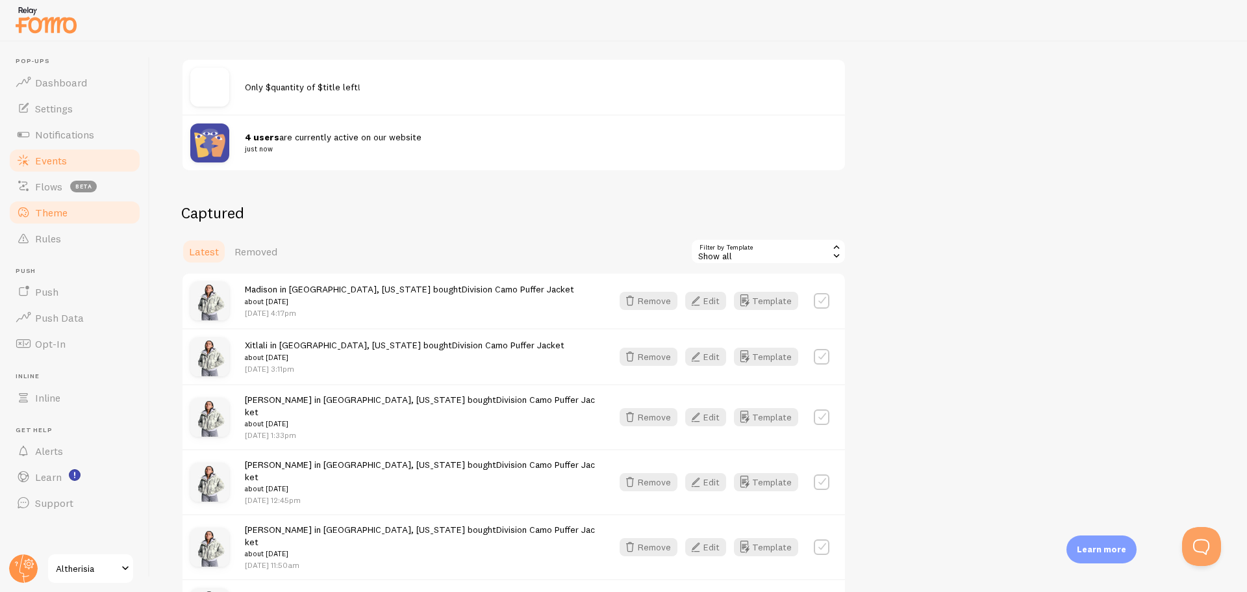
click at [51, 209] on span "Theme" at bounding box center [51, 212] width 32 height 13
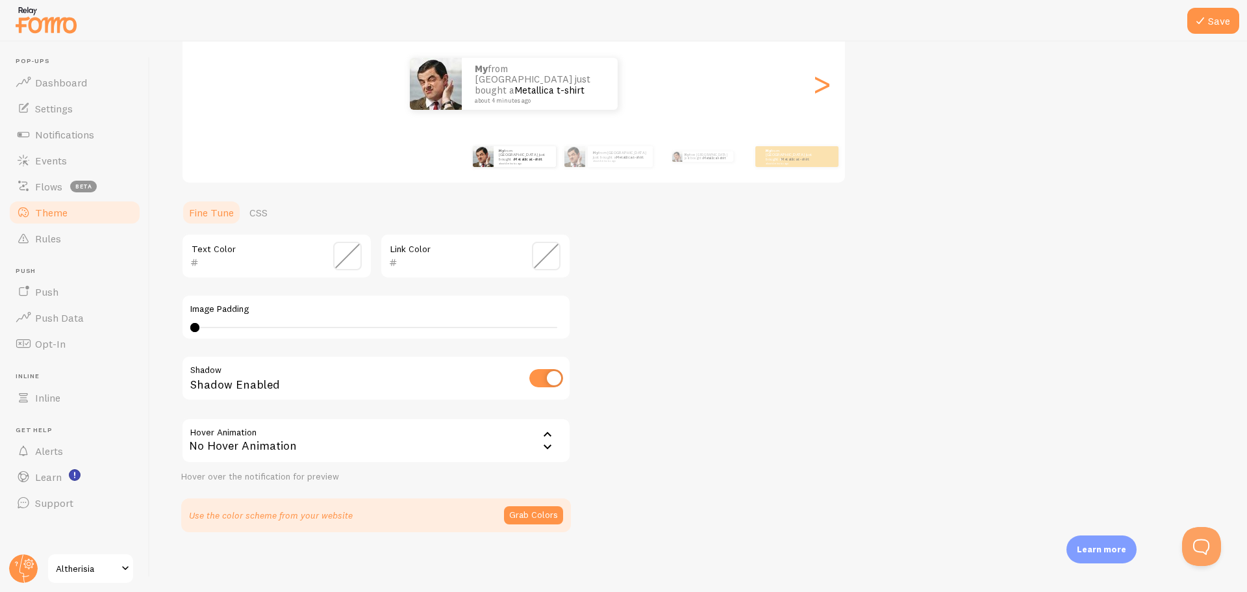
scroll to position [160, 0]
click at [447, 436] on div "No Hover Animation" at bounding box center [376, 437] width 390 height 45
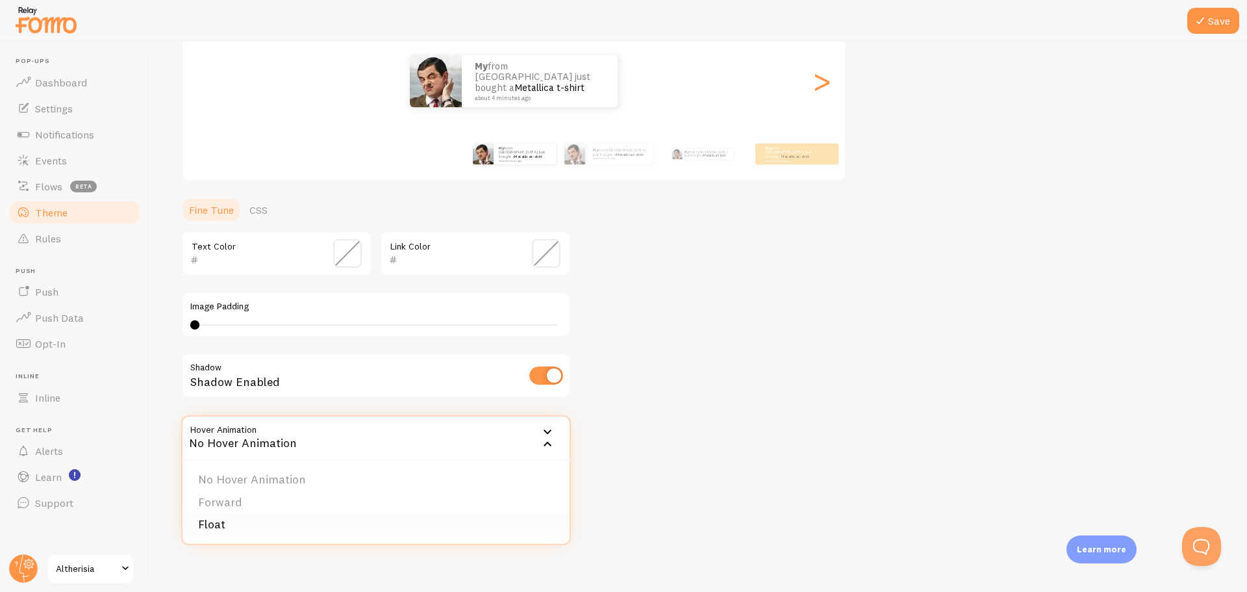
click at [240, 522] on li "Float" at bounding box center [376, 524] width 387 height 23
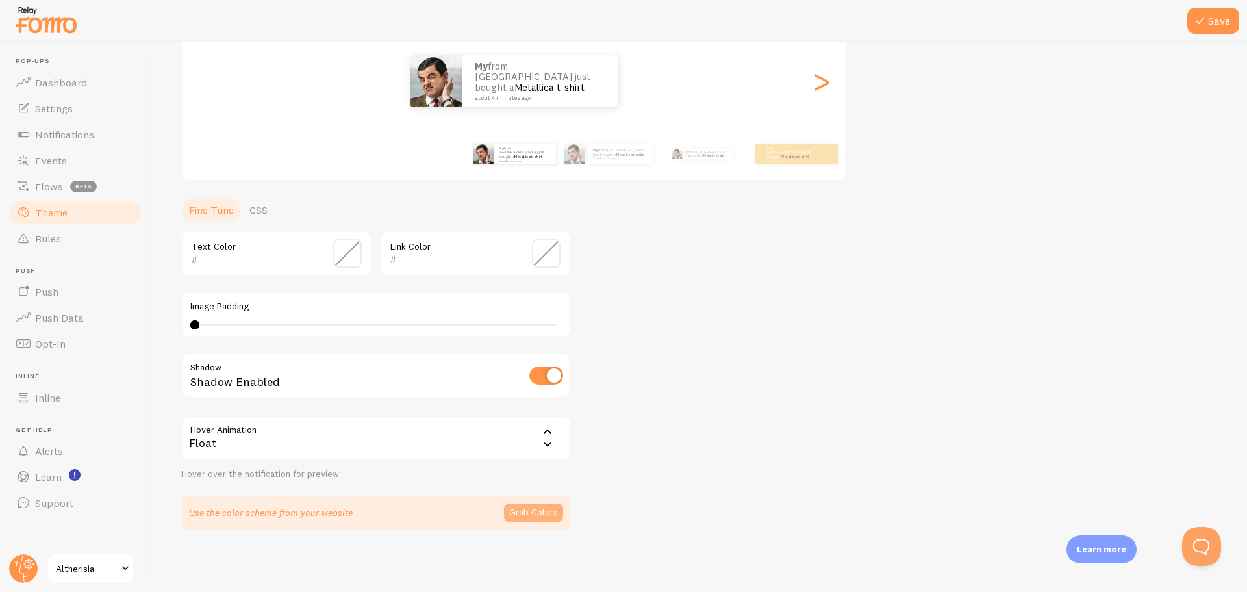
click at [522, 503] on button "Grab Colors" at bounding box center [533, 512] width 59 height 18
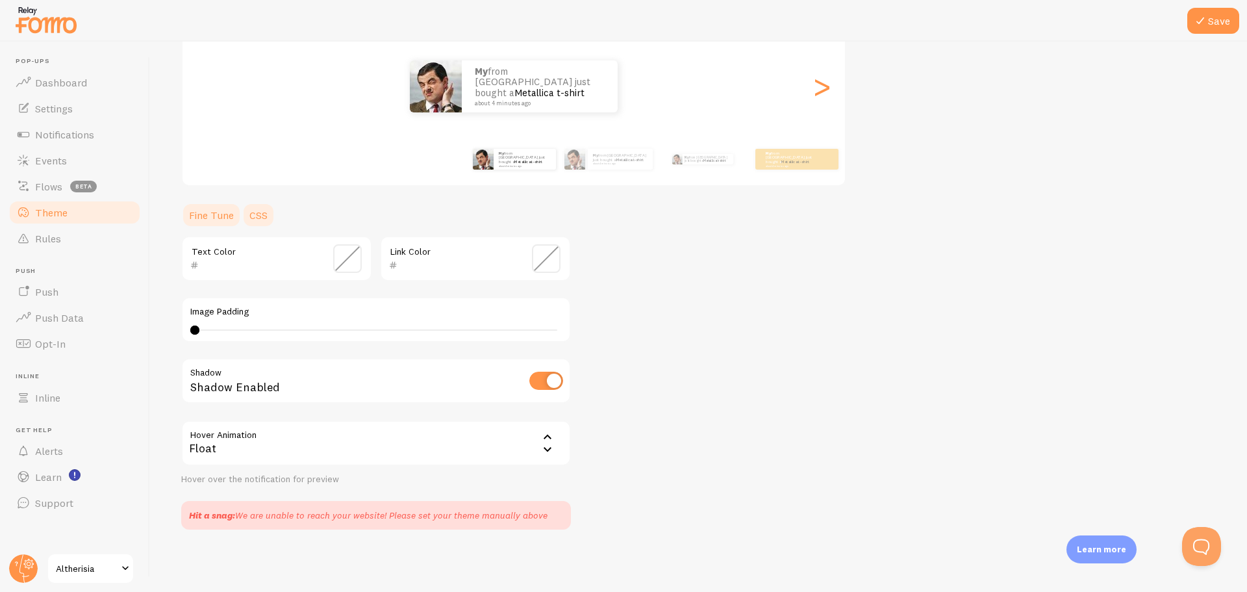
click at [250, 216] on link "CSS" at bounding box center [259, 215] width 34 height 26
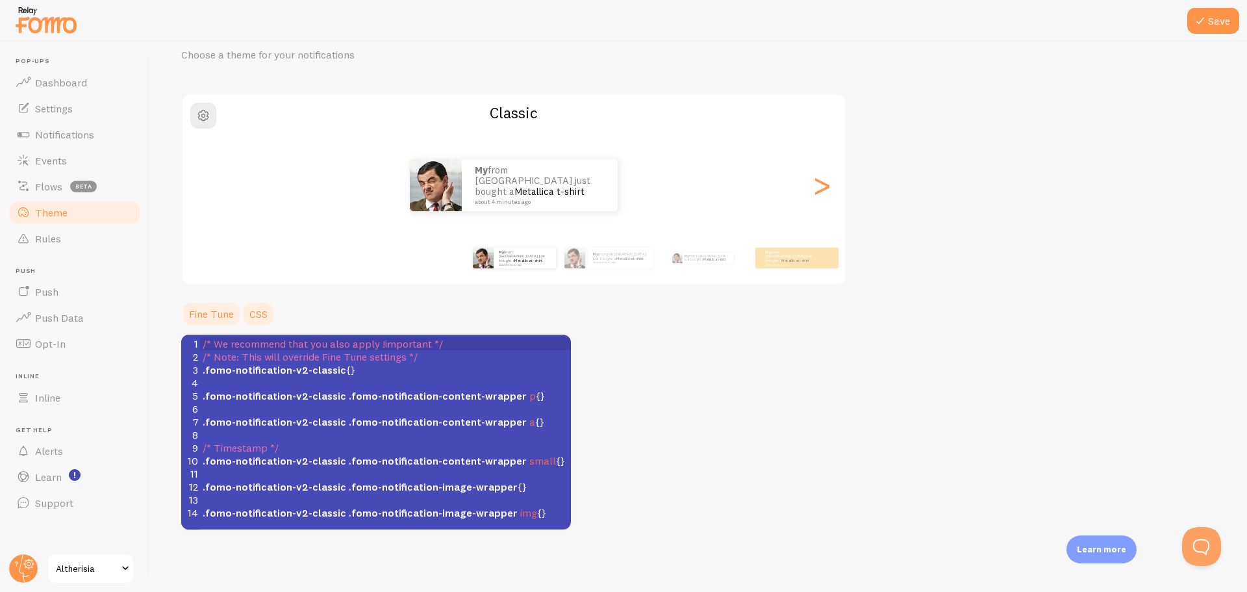
click at [212, 310] on link "Fine Tune" at bounding box center [211, 314] width 60 height 26
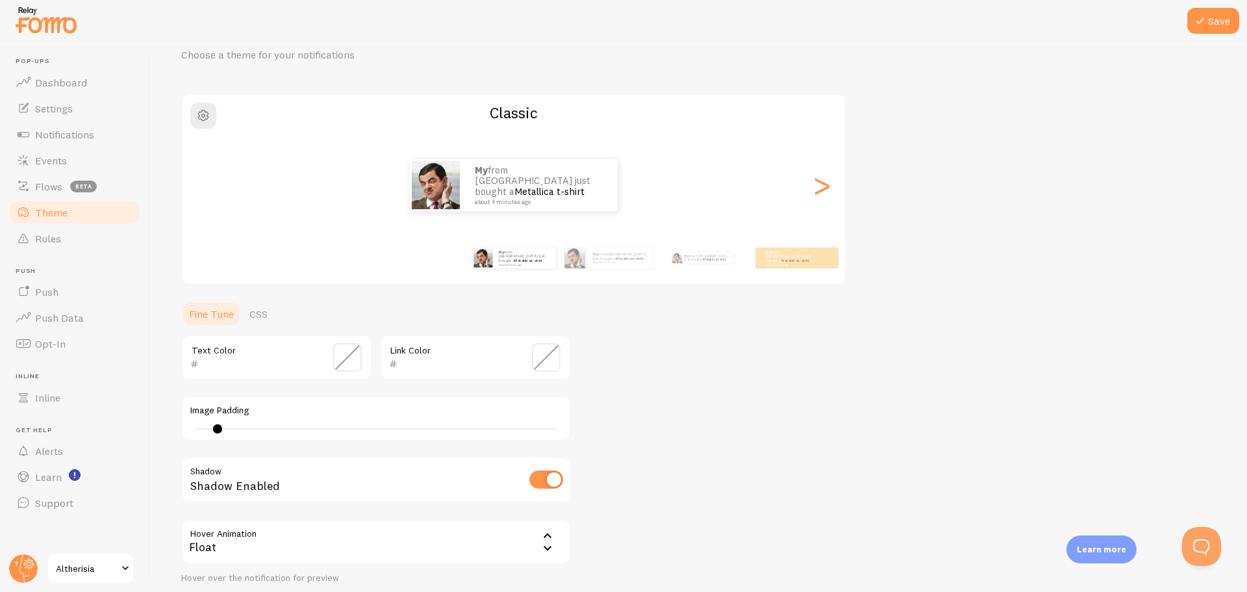
type input "0"
drag, startPoint x: 197, startPoint y: 428, endPoint x: 178, endPoint y: 431, distance: 19.7
click at [178, 431] on div "Save Theme Choose a theme for your notifications Classic My from [GEOGRAPHIC_DA…" at bounding box center [698, 317] width 1097 height 550
click at [251, 316] on link "CSS" at bounding box center [259, 314] width 34 height 26
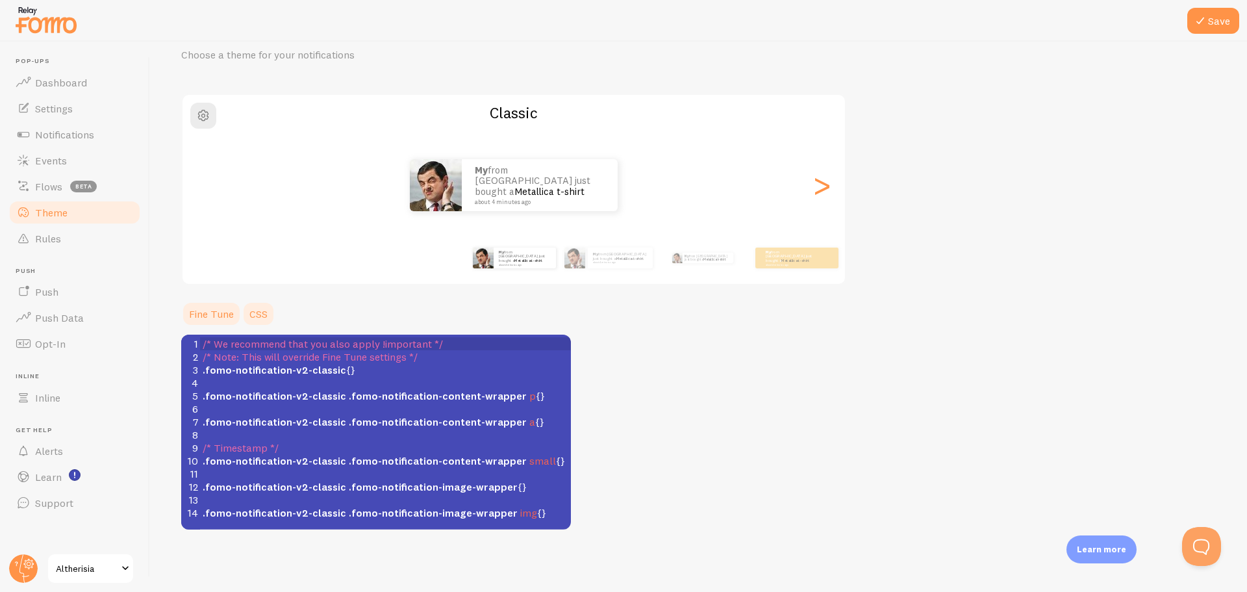
click at [208, 309] on link "Fine Tune" at bounding box center [211, 314] width 60 height 26
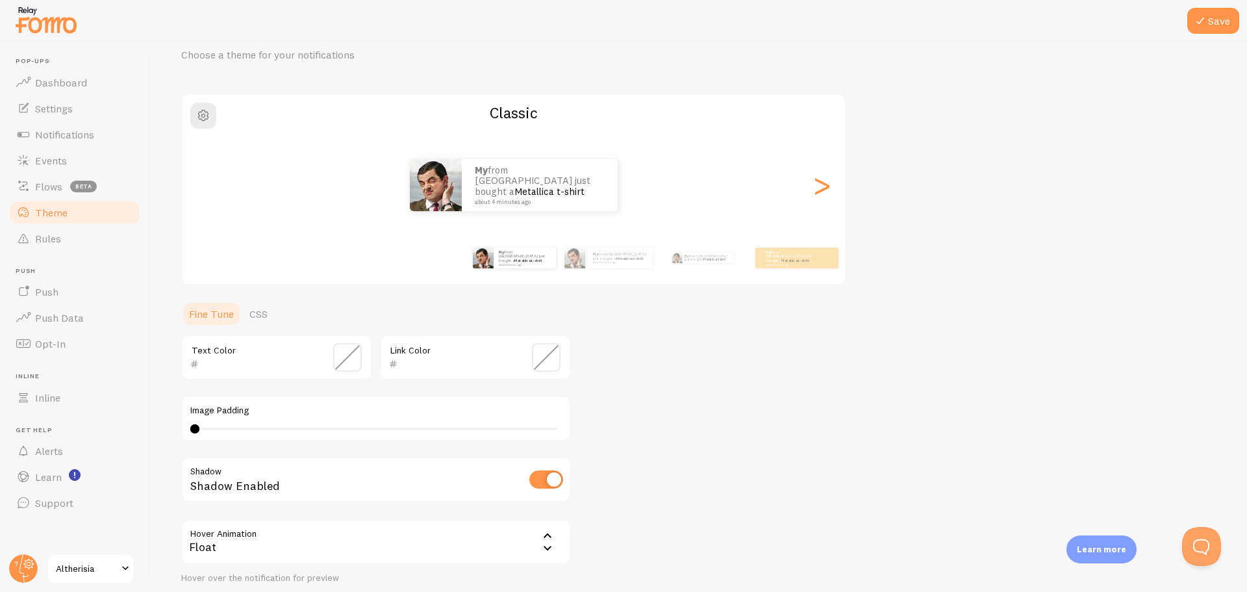
click at [549, 362] on span at bounding box center [546, 357] width 29 height 29
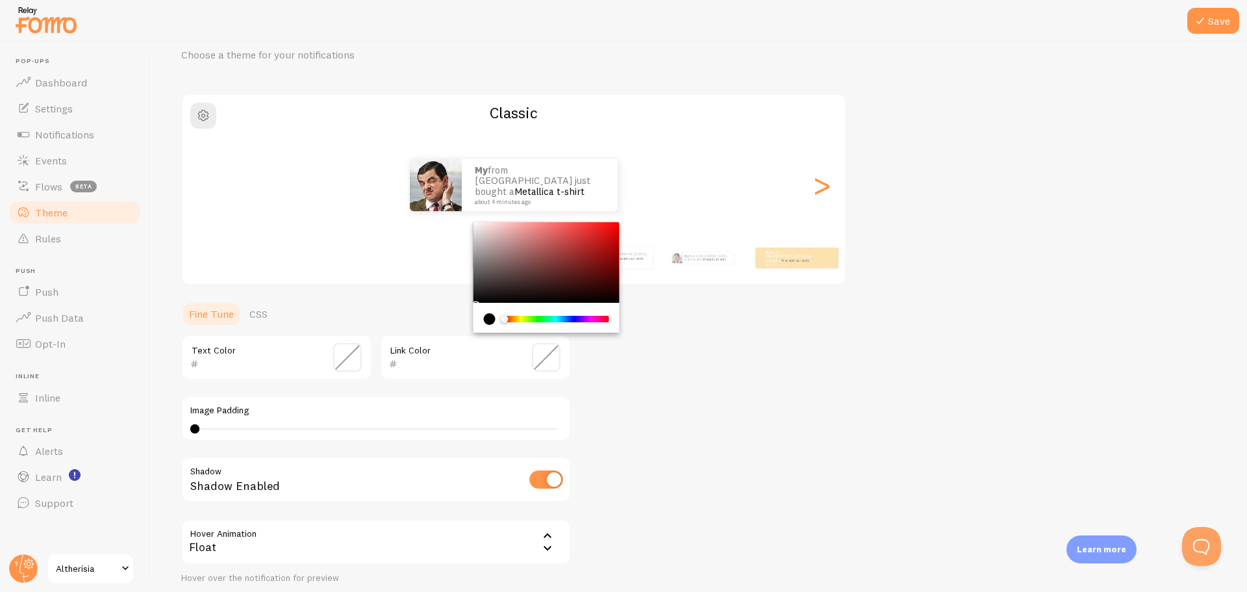
click at [659, 359] on div "Theme Choose a theme for your notifications Classic My from [GEOGRAPHIC_DATA] j…" at bounding box center [698, 322] width 1035 height 611
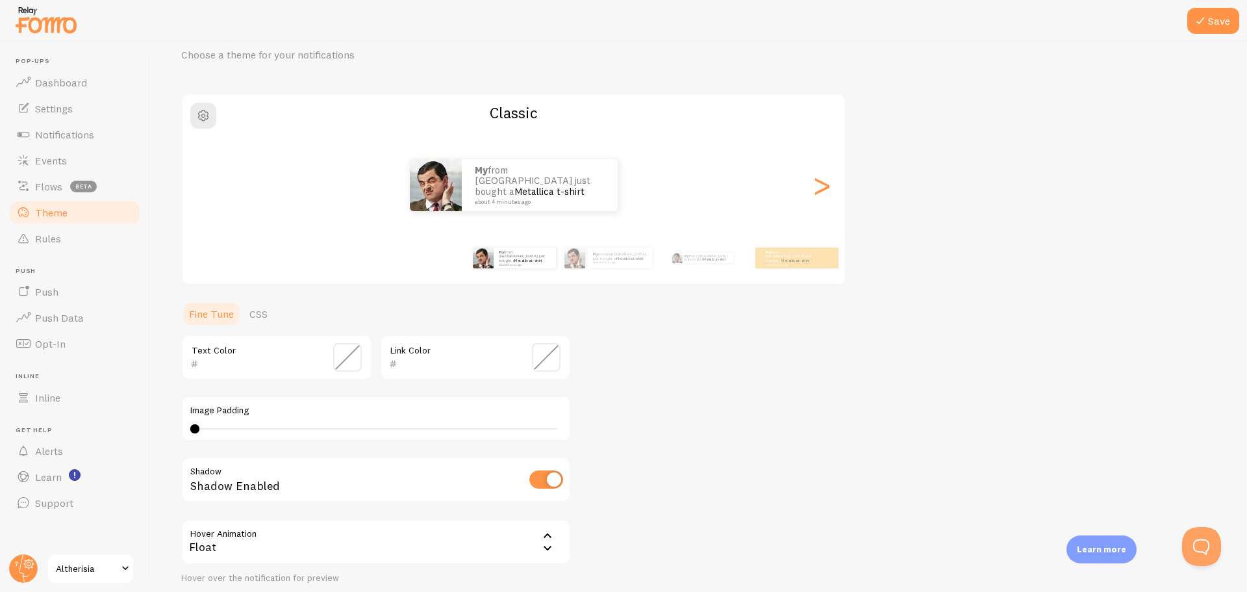
click at [346, 353] on span at bounding box center [347, 357] width 29 height 29
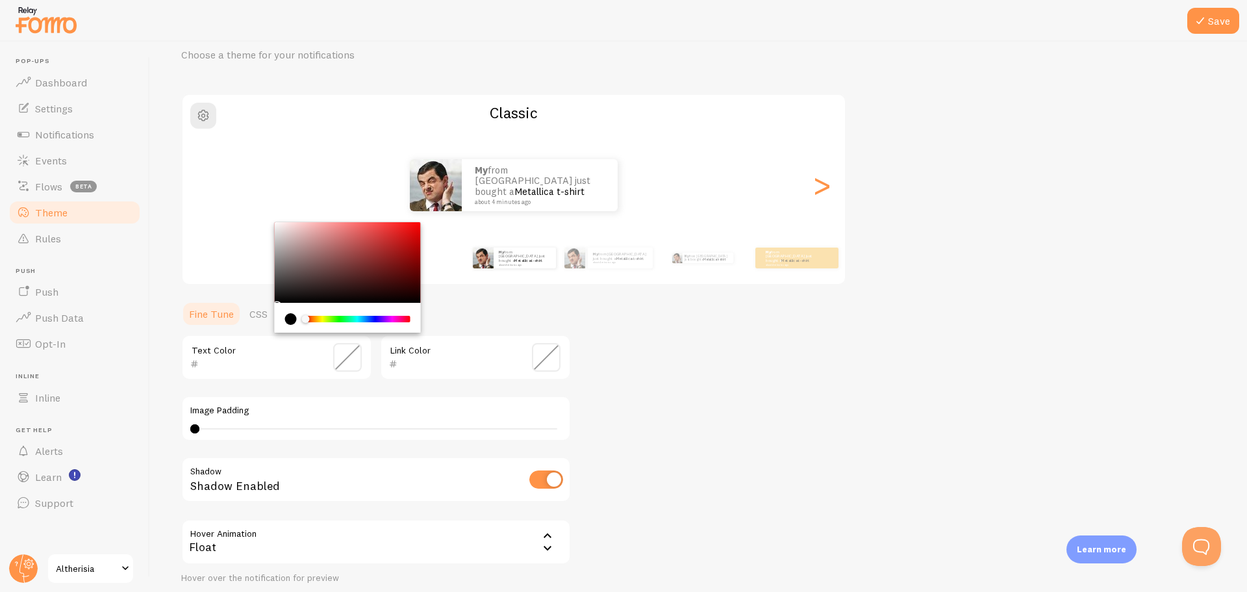
click at [623, 342] on div "Theme Choose a theme for your notifications Classic My from [GEOGRAPHIC_DATA] j…" at bounding box center [698, 322] width 1035 height 611
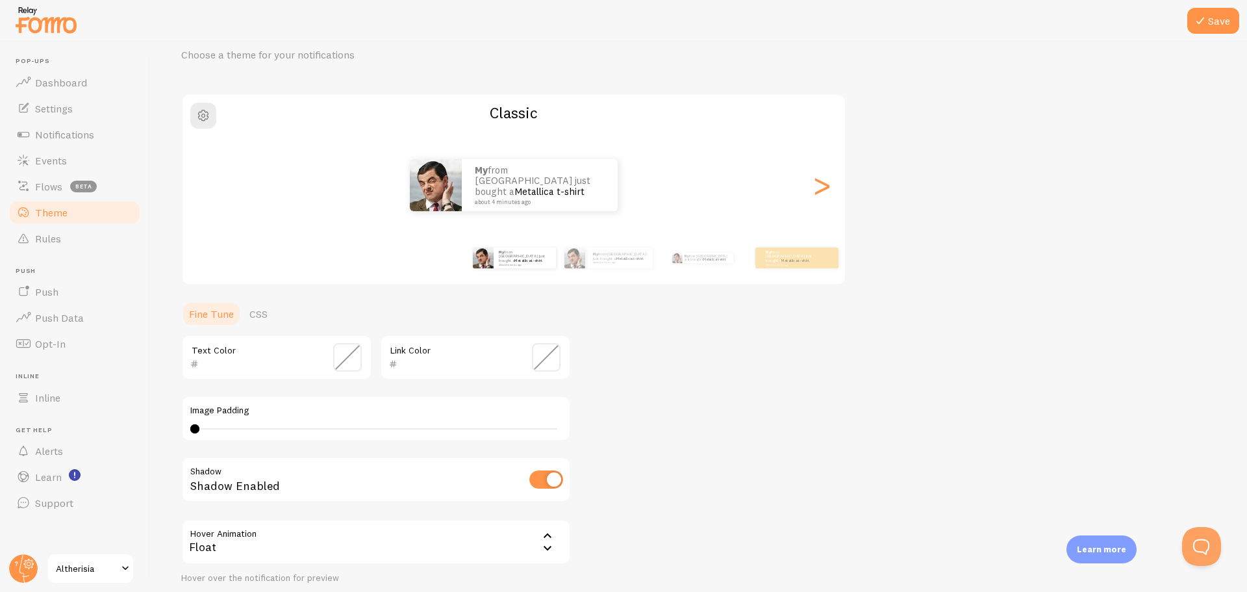
click at [331, 353] on div "Text Color" at bounding box center [276, 357] width 191 height 45
click at [352, 359] on span at bounding box center [347, 357] width 29 height 29
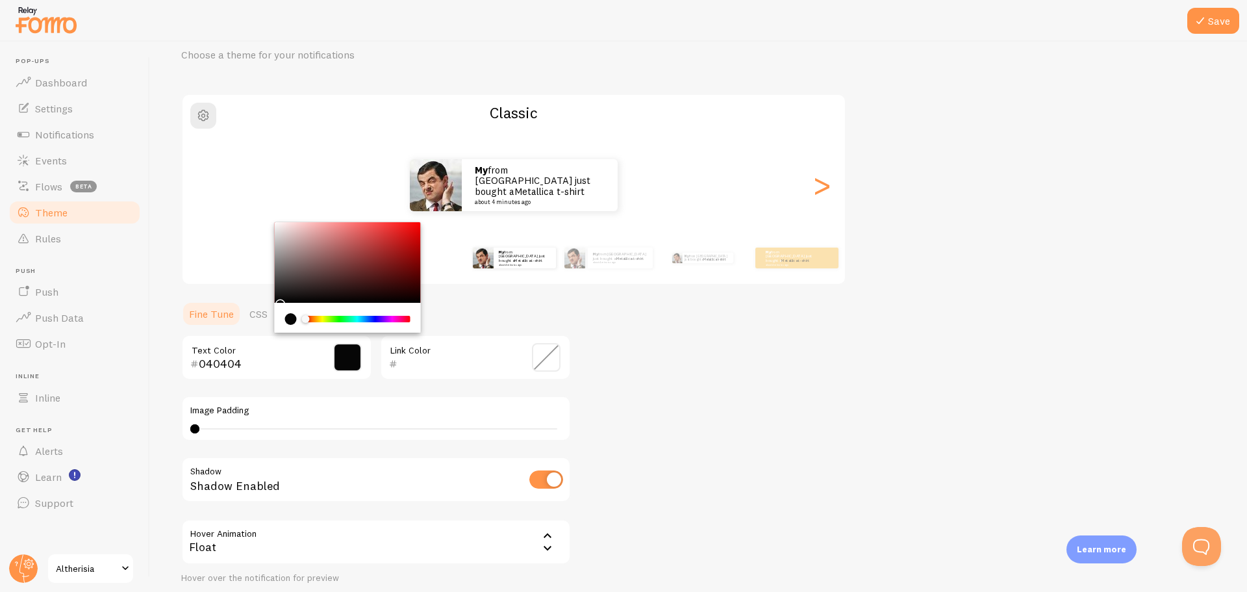
type input "000000"
drag, startPoint x: 277, startPoint y: 299, endPoint x: 275, endPoint y: 308, distance: 9.5
click at [275, 308] on div "Chrome color picker" at bounding box center [348, 277] width 146 height 110
click at [676, 355] on div "Theme Choose a theme for your notifications Classic My from [GEOGRAPHIC_DATA] j…" at bounding box center [698, 322] width 1035 height 611
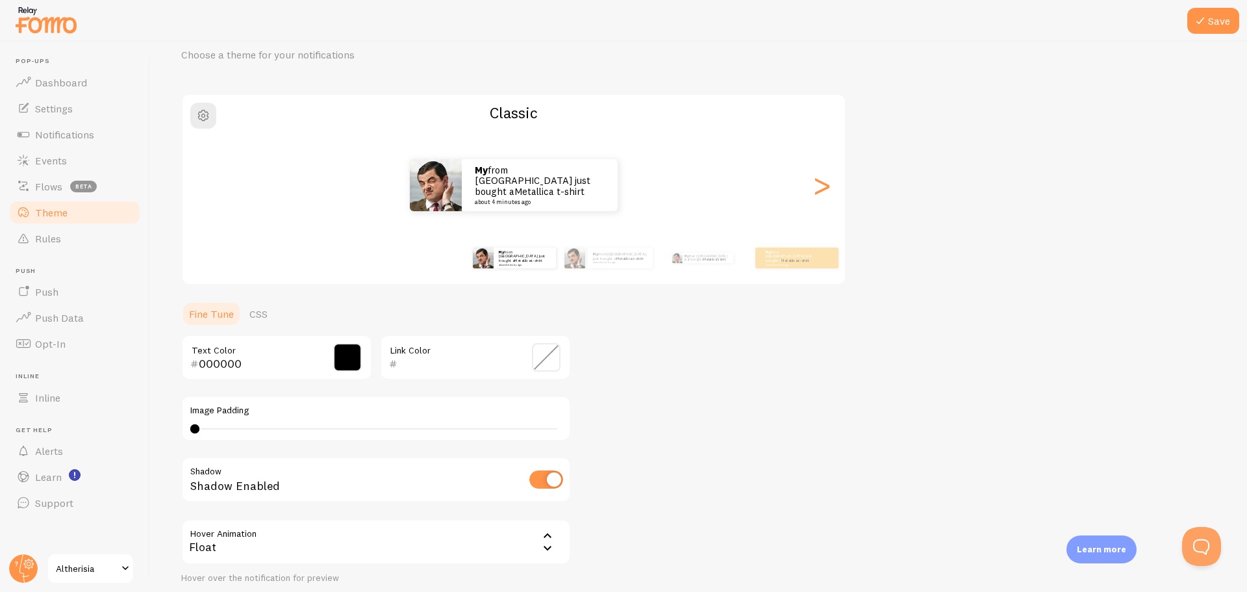
click at [546, 360] on span at bounding box center [546, 357] width 29 height 29
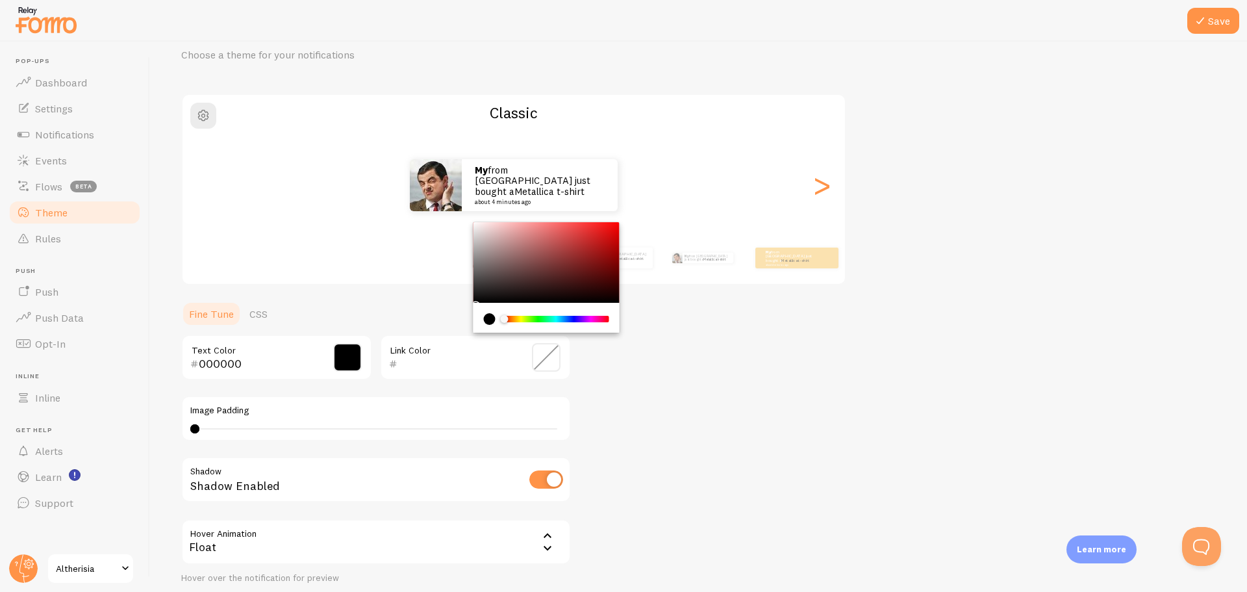
type input "000000"
drag, startPoint x: 474, startPoint y: 301, endPoint x: 465, endPoint y: 321, distance: 22.1
click at [462, 320] on section "Fine Tune CSS 000000 Text Color 000000 Link Color Image Padding 0 Shadow Shadow…" at bounding box center [376, 464] width 390 height 327
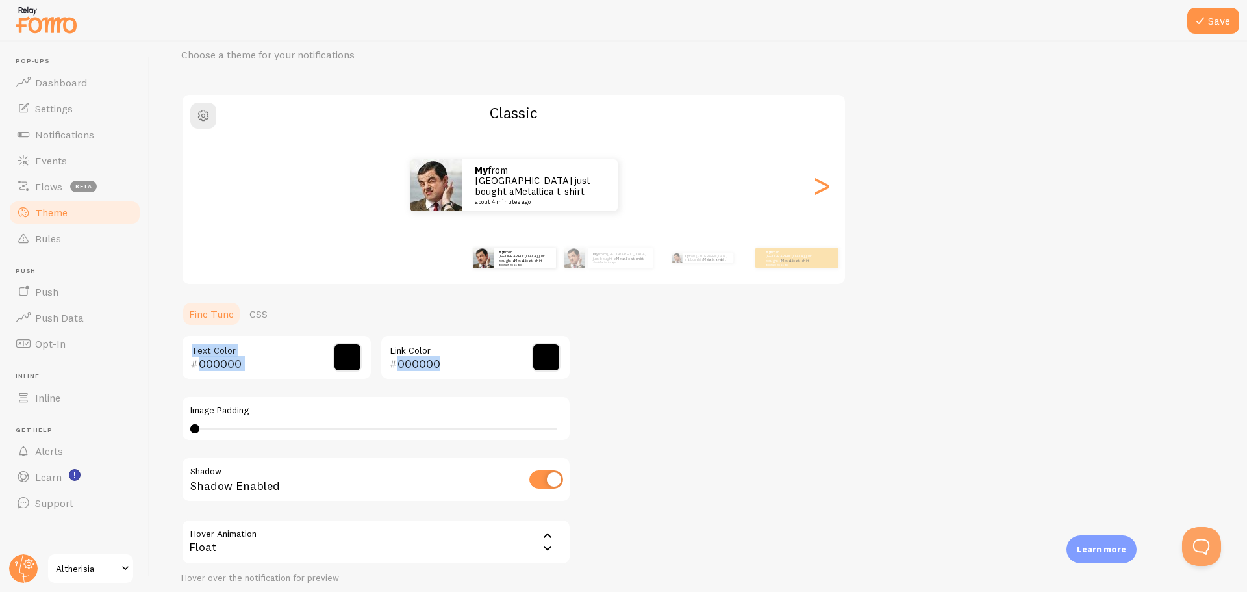
click at [656, 367] on div "Theme Choose a theme for your notifications Classic My from [GEOGRAPHIC_DATA] j…" at bounding box center [698, 322] width 1035 height 611
click at [390, 338] on div "000000 Link Color" at bounding box center [475, 357] width 191 height 45
click at [1202, 19] on icon at bounding box center [1201, 21] width 16 height 16
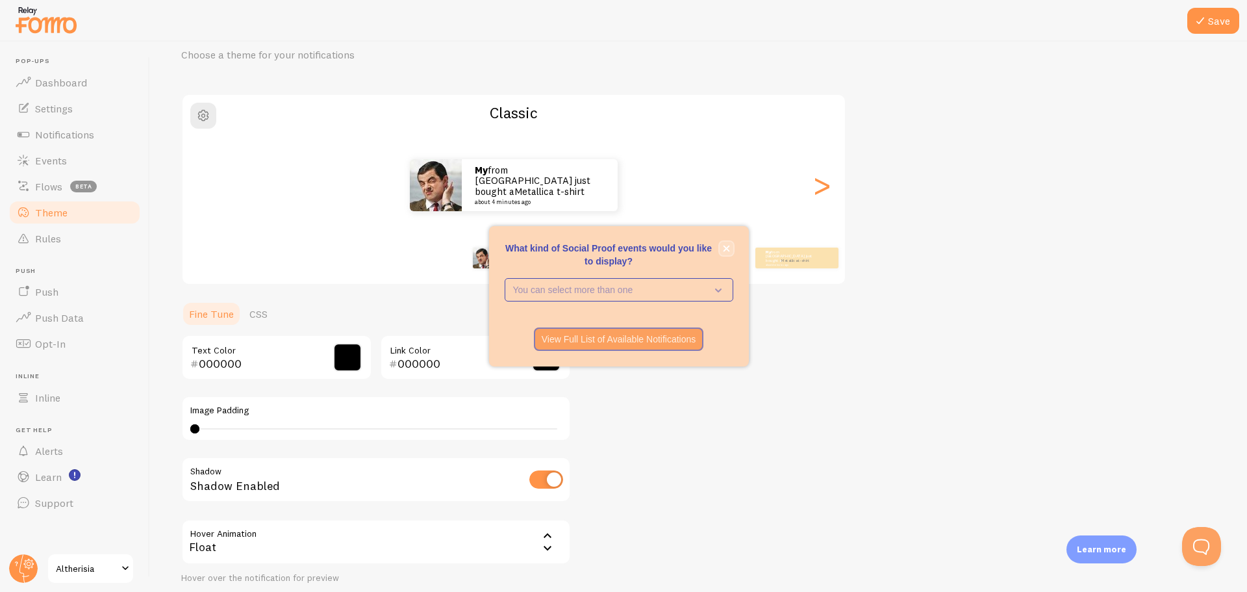
click at [720, 249] on button "close," at bounding box center [727, 249] width 14 height 14
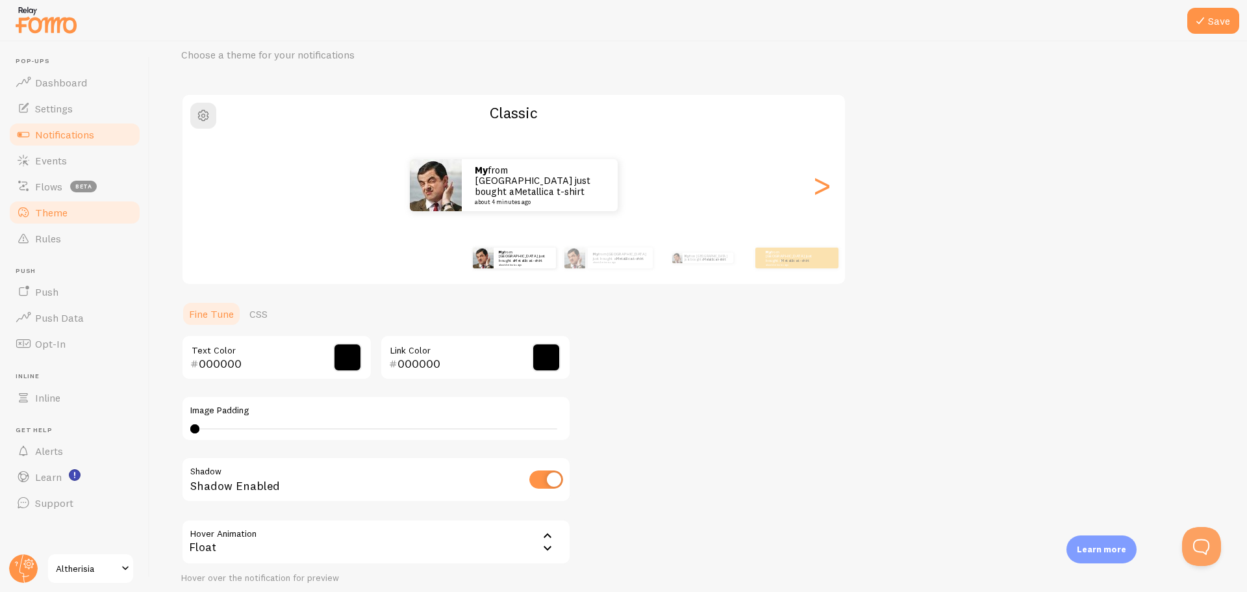
click at [45, 136] on span "Notifications" at bounding box center [64, 134] width 59 height 13
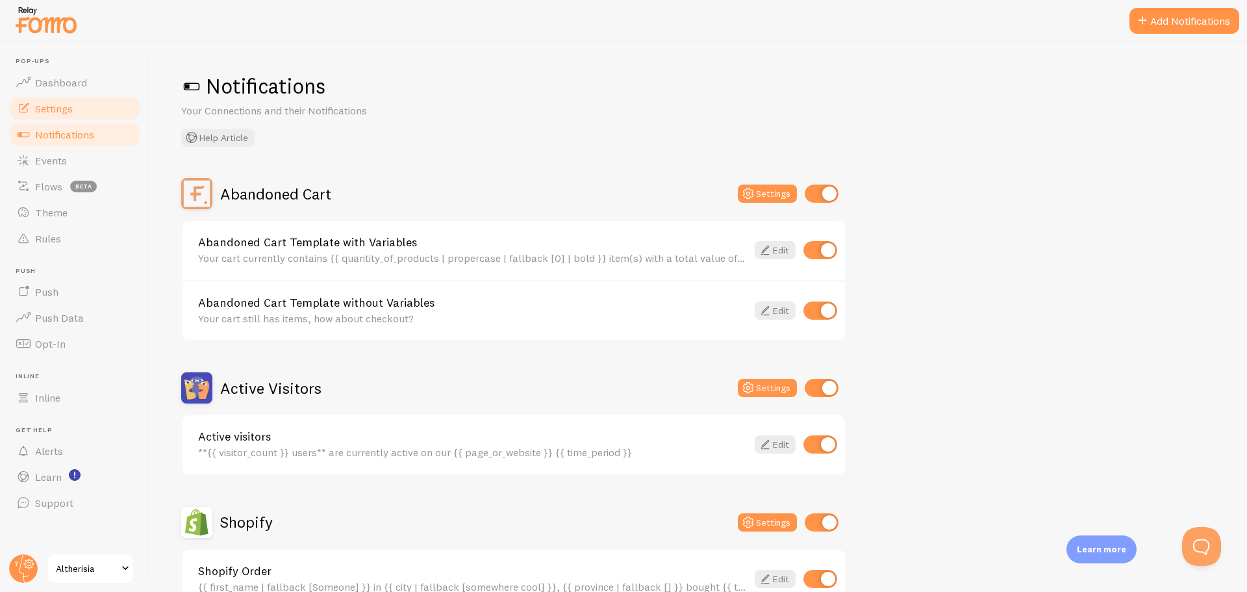
click at [48, 107] on span "Settings" at bounding box center [54, 108] width 38 height 13
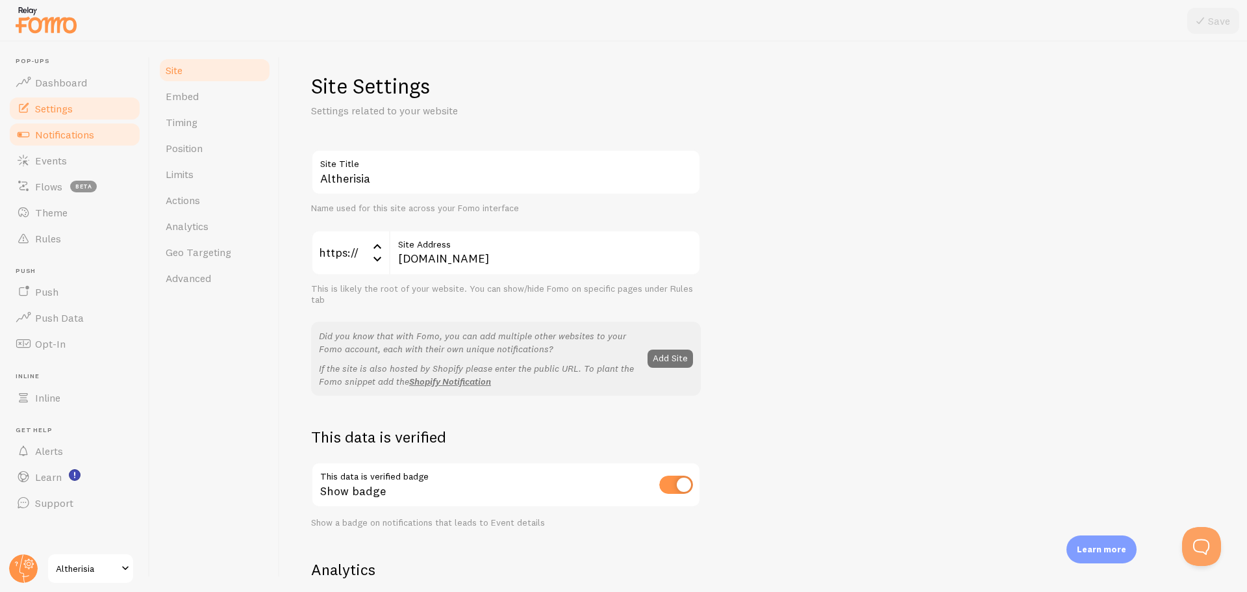
click at [53, 138] on span "Notifications" at bounding box center [64, 134] width 59 height 13
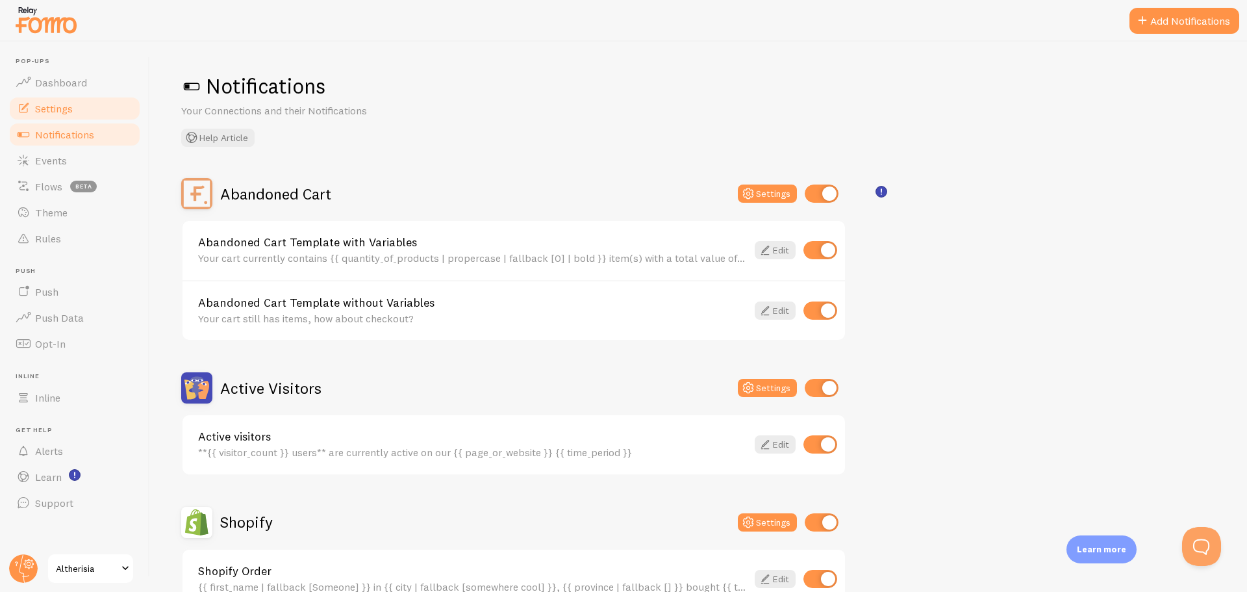
click at [62, 113] on span "Settings" at bounding box center [54, 108] width 38 height 13
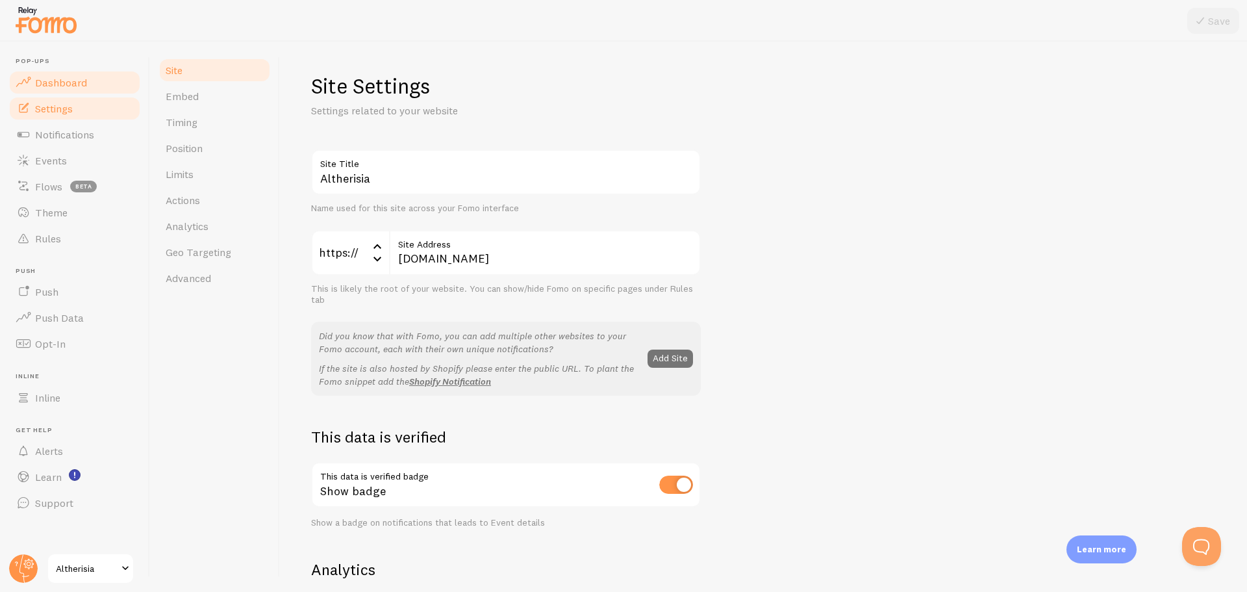
click at [70, 83] on span "Dashboard" at bounding box center [61, 82] width 52 height 13
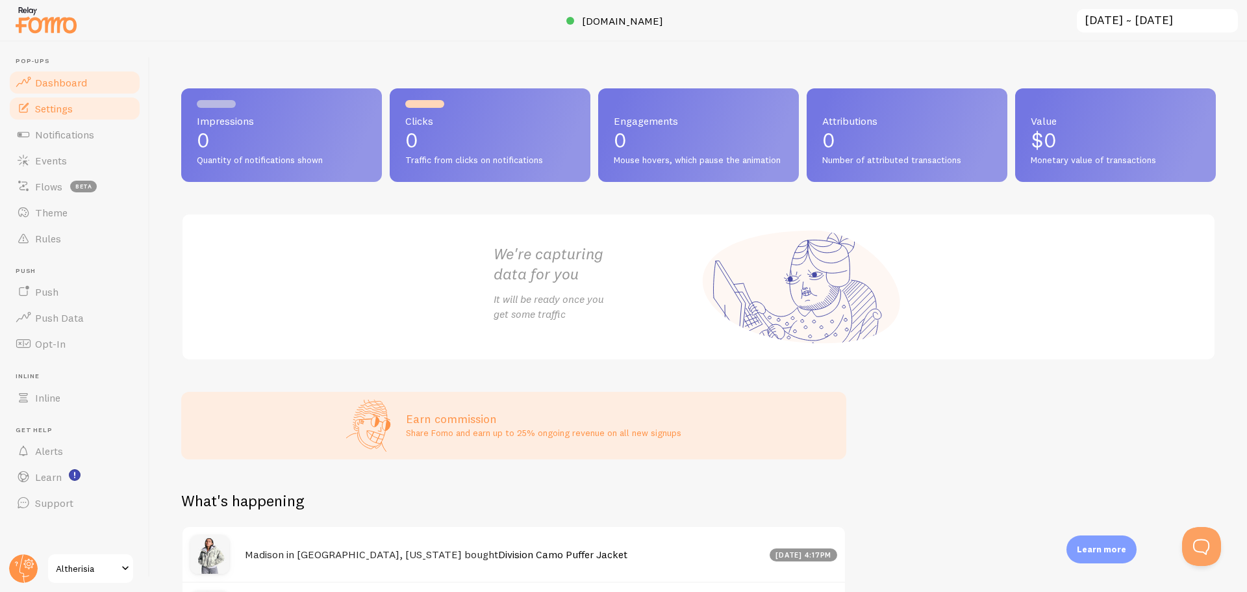
click at [75, 100] on link "Settings" at bounding box center [75, 108] width 134 height 26
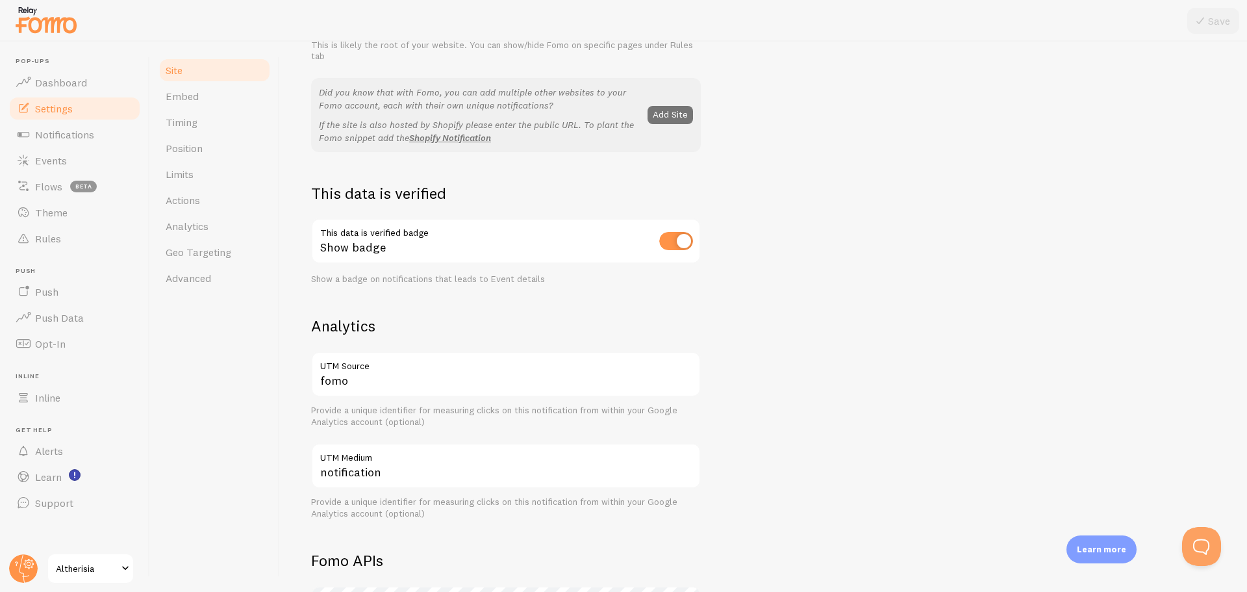
scroll to position [260, 0]
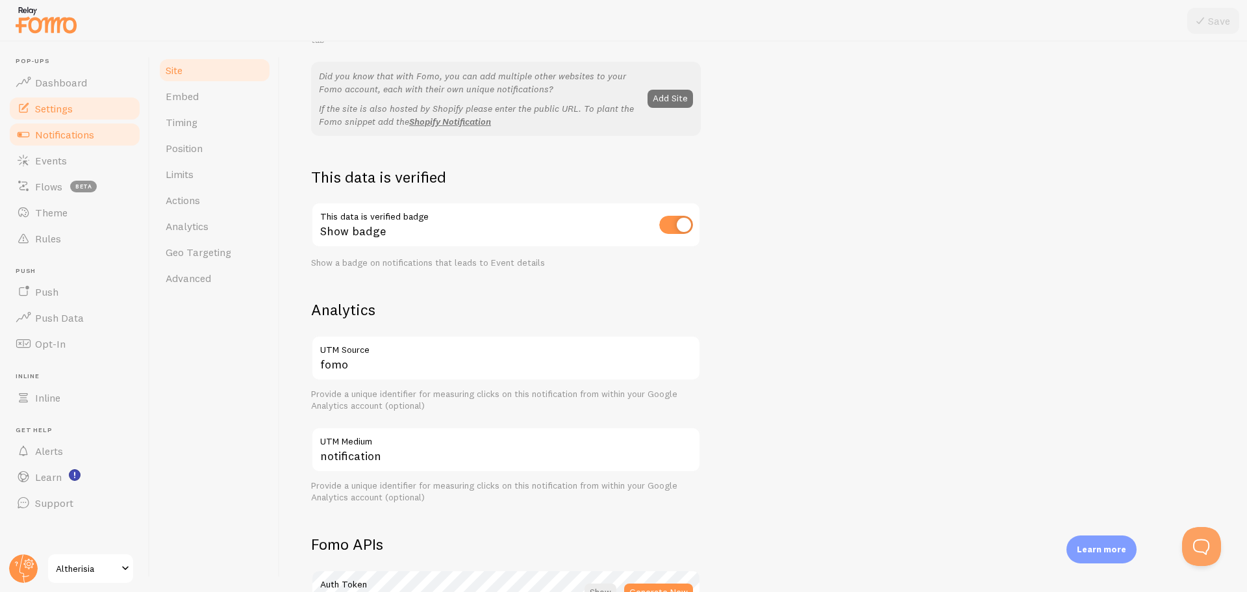
click at [59, 139] on span "Notifications" at bounding box center [64, 134] width 59 height 13
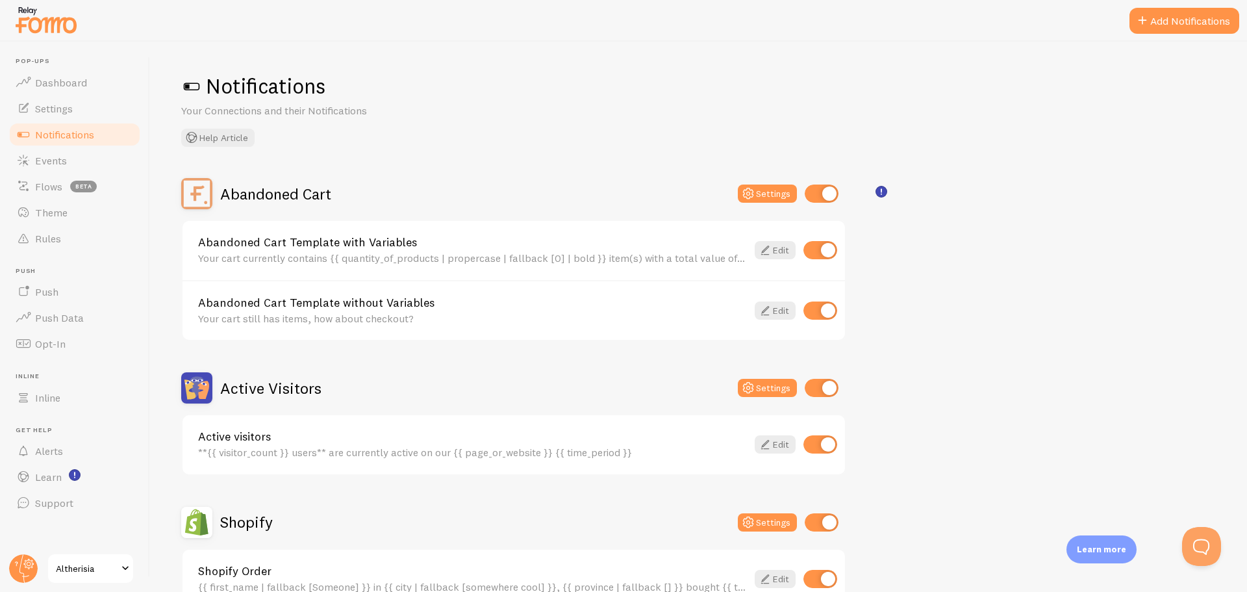
click at [820, 442] on input "checkbox" at bounding box center [820, 444] width 34 height 18
checkbox input "false"
click at [825, 307] on input "checkbox" at bounding box center [820, 310] width 34 height 18
checkbox input "false"
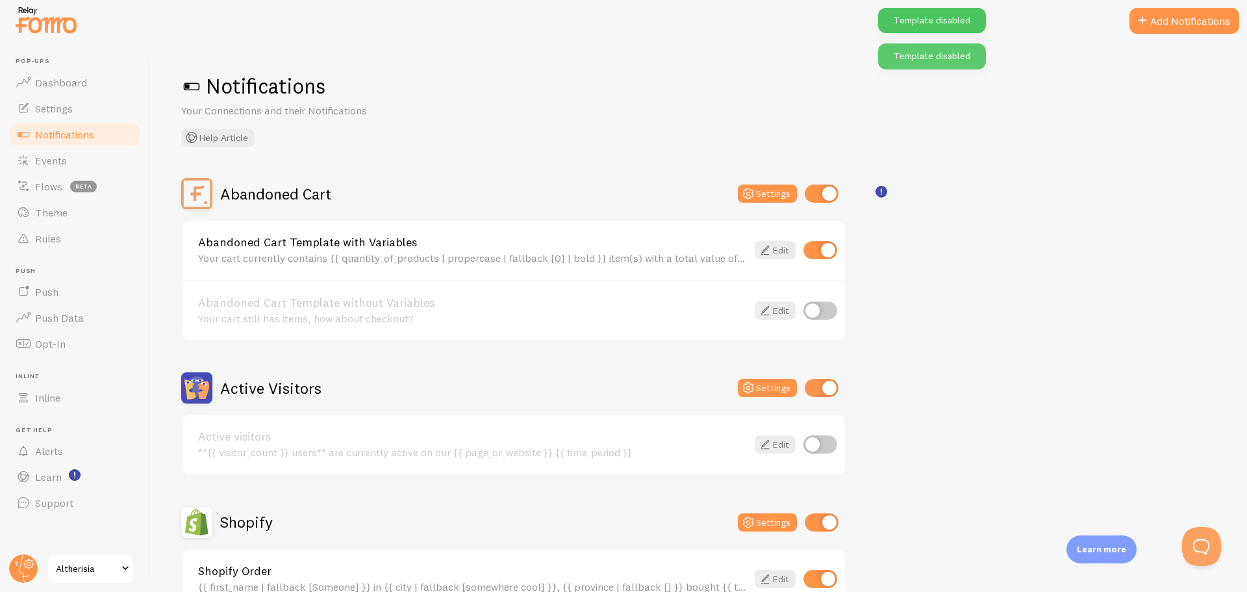
click at [827, 253] on input "checkbox" at bounding box center [820, 250] width 34 height 18
checkbox input "false"
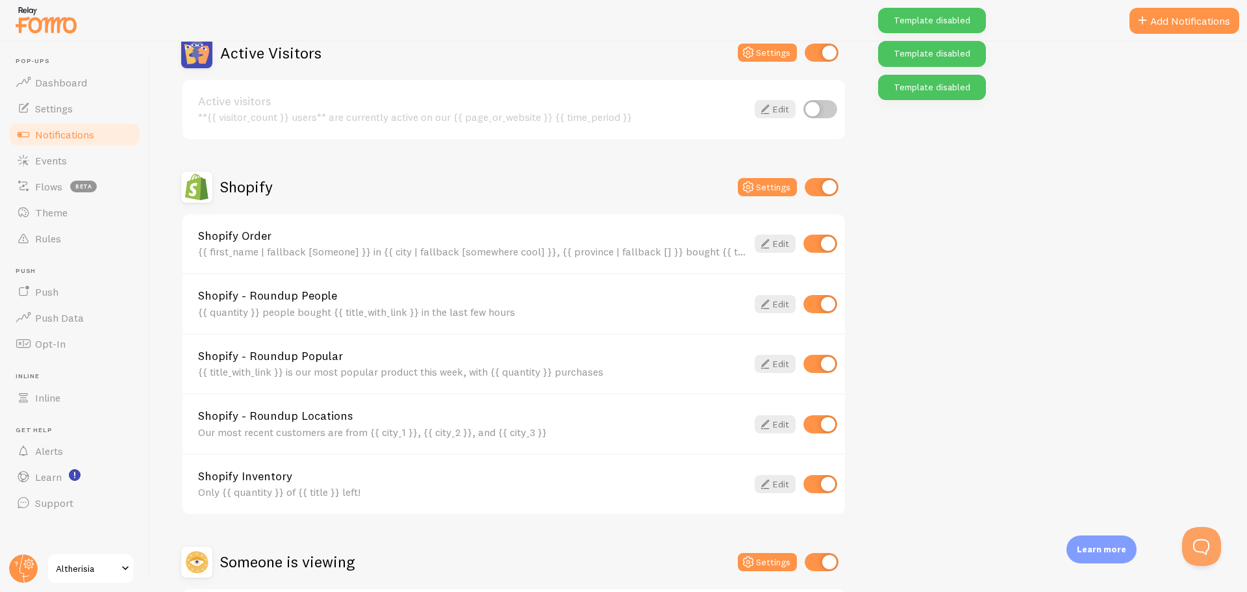
scroll to position [455, 0]
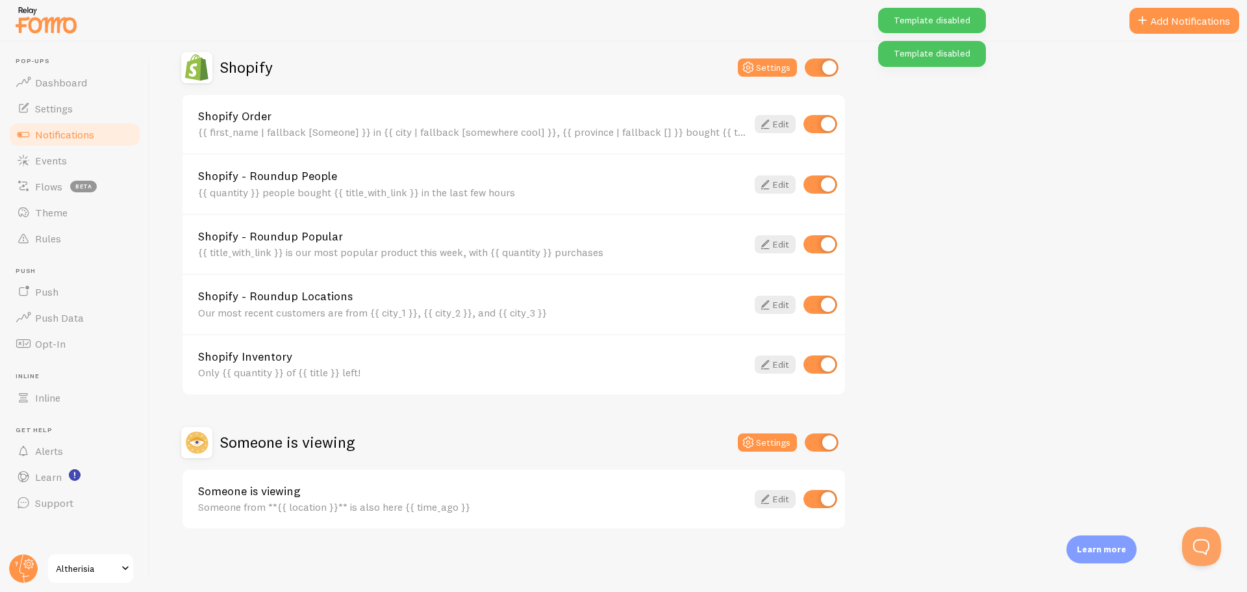
click at [829, 494] on input "checkbox" at bounding box center [820, 499] width 34 height 18
checkbox input "false"
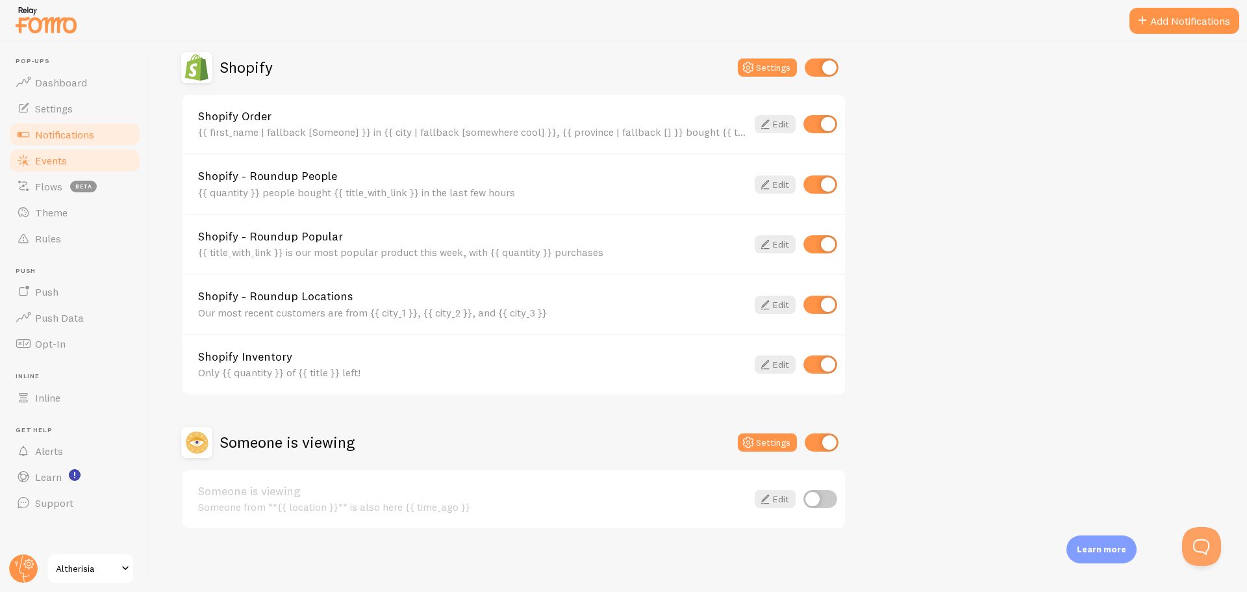
click at [95, 155] on link "Events" at bounding box center [75, 160] width 134 height 26
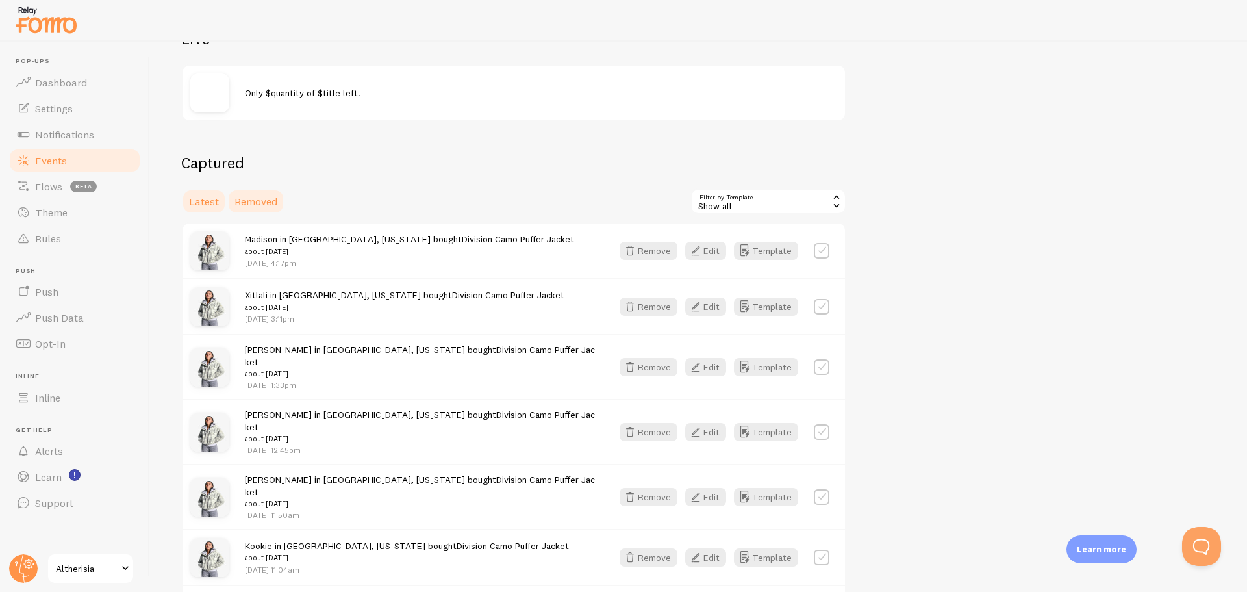
scroll to position [162, 0]
click at [97, 561] on link "Altherisia" at bounding box center [91, 568] width 88 height 31
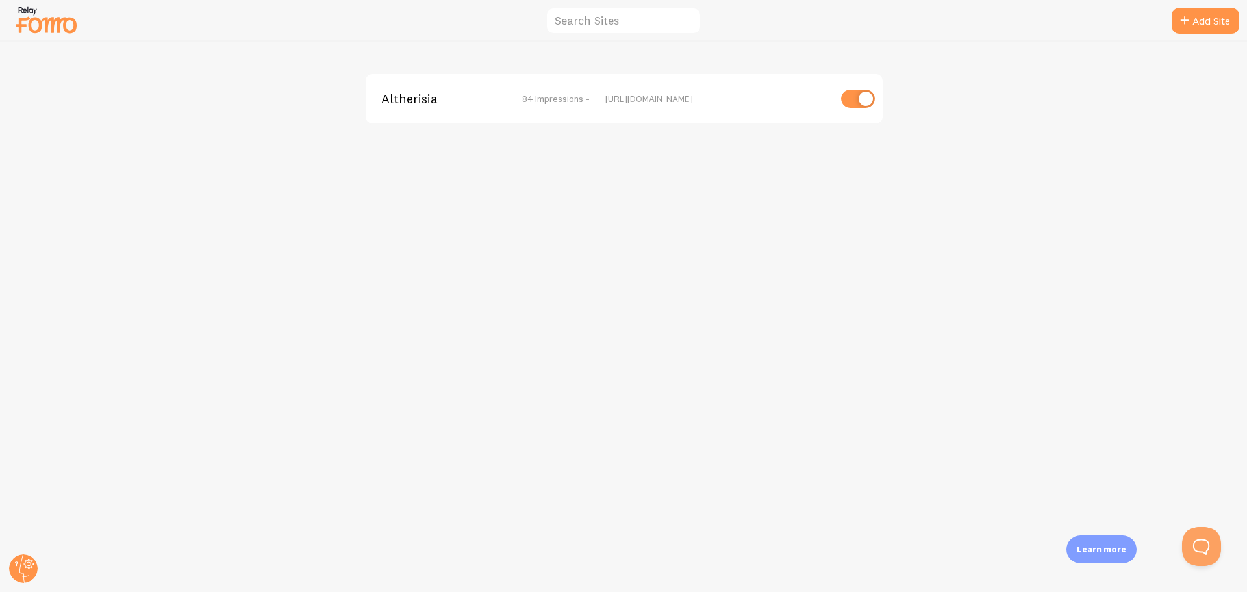
click at [859, 98] on input "checkbox" at bounding box center [858, 99] width 34 height 18
checkbox input "false"
